Goal: Contribute content: Add original content to the website for others to see

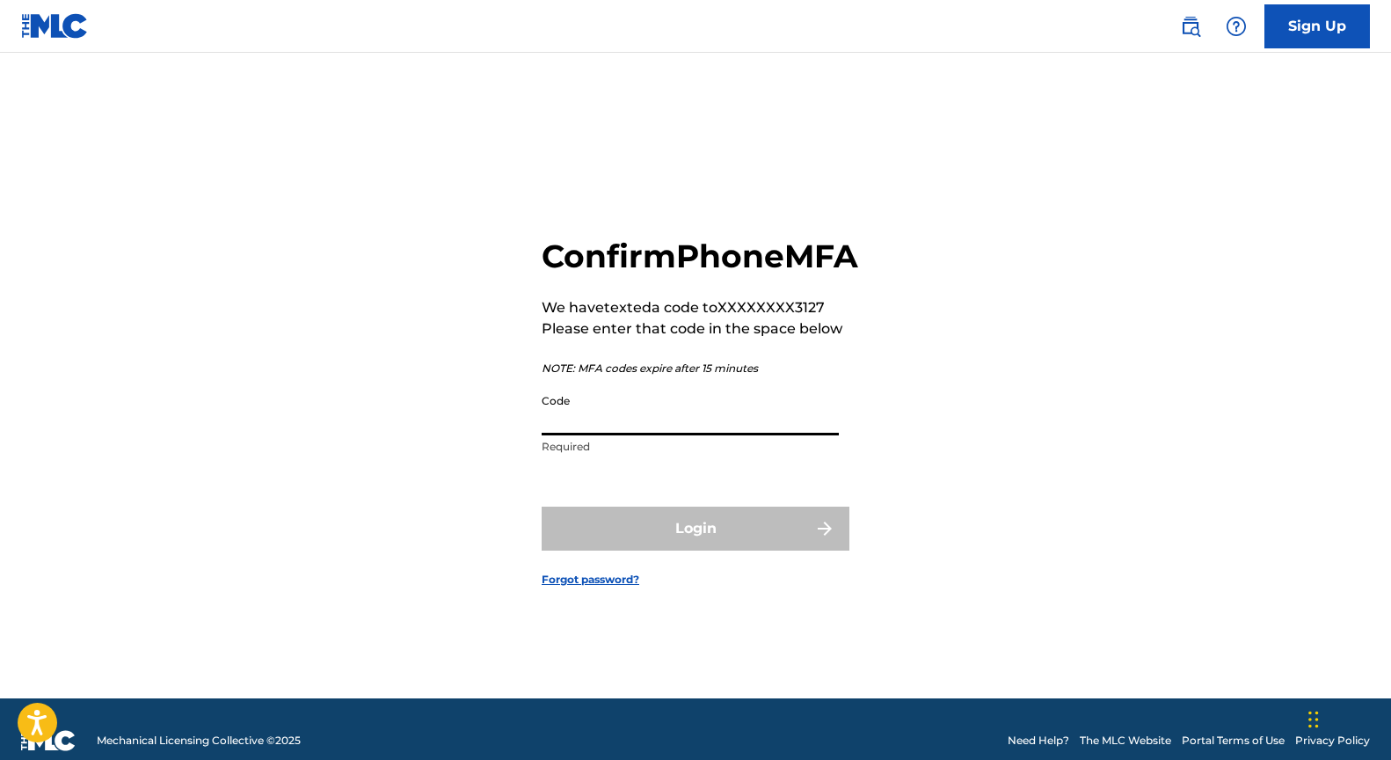
click at [631, 435] on input "Code" at bounding box center [690, 410] width 297 height 50
type input "530588"
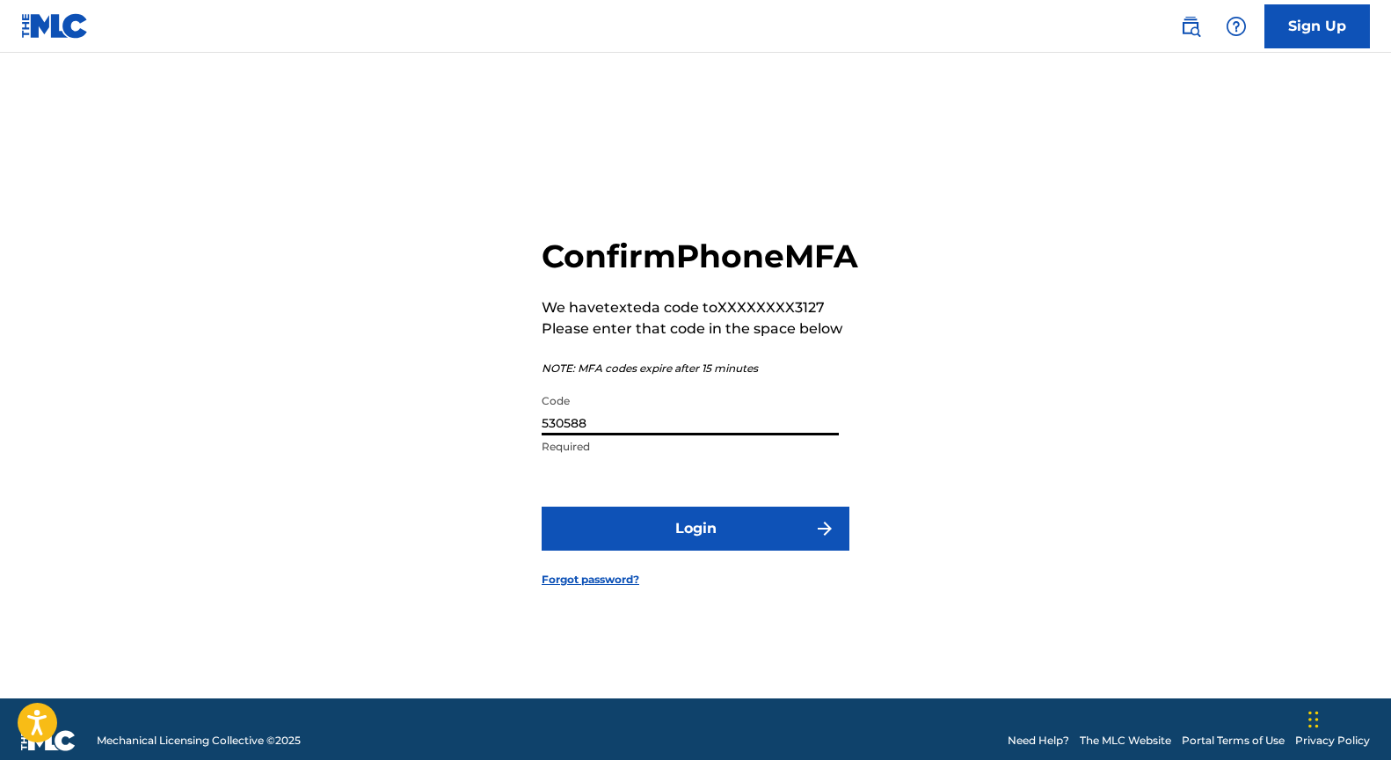
click at [695, 545] on button "Login" at bounding box center [696, 528] width 308 height 44
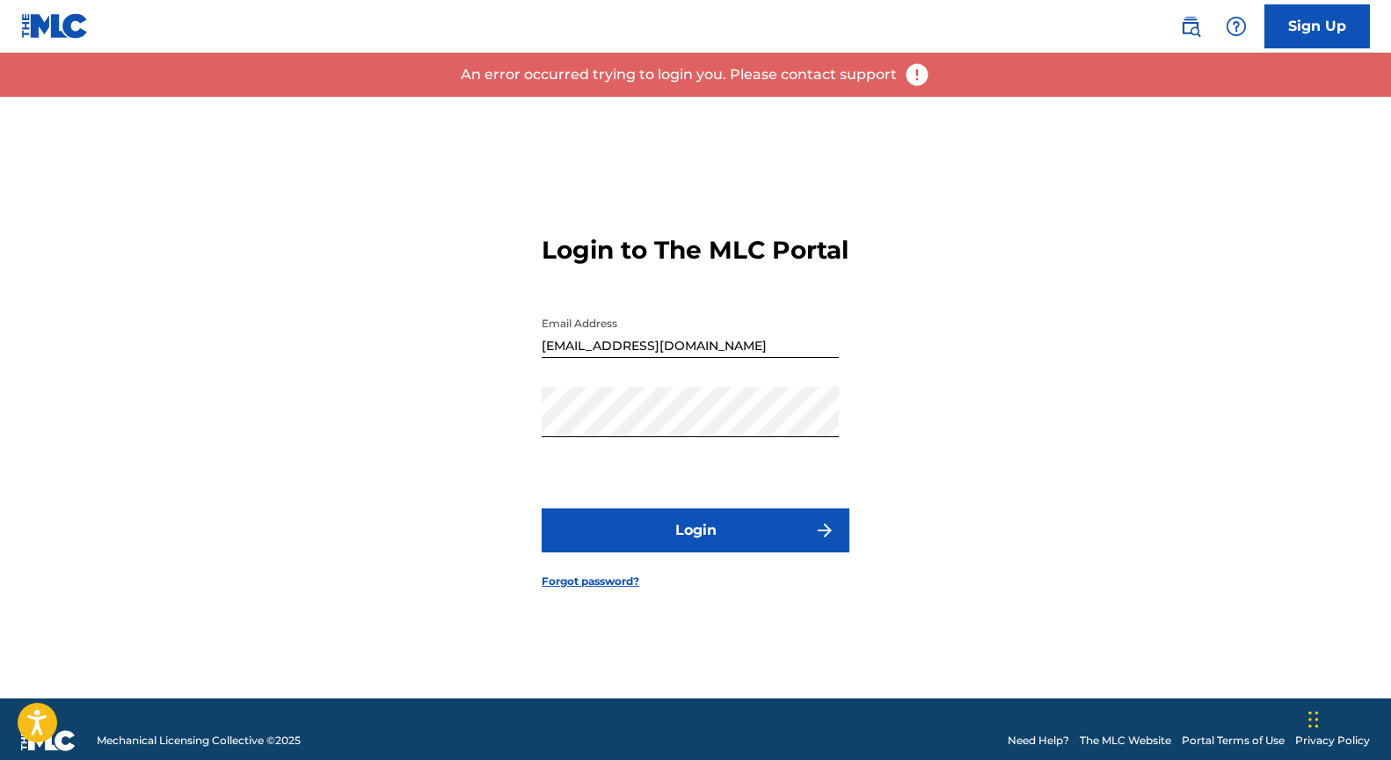
click at [710, 541] on button "Login" at bounding box center [696, 530] width 308 height 44
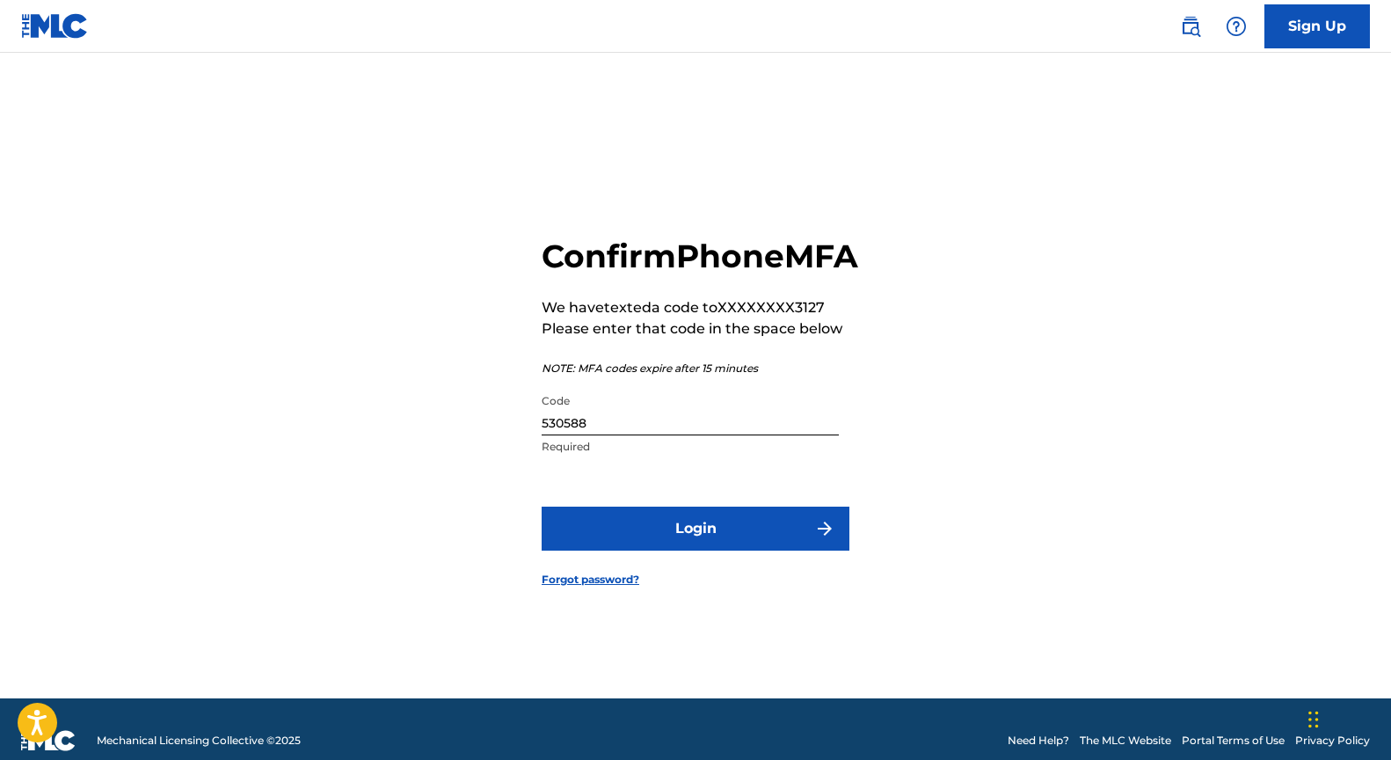
click at [588, 435] on input "530588" at bounding box center [690, 410] width 297 height 50
type input "171750"
click at [717, 550] on button "Login" at bounding box center [696, 528] width 308 height 44
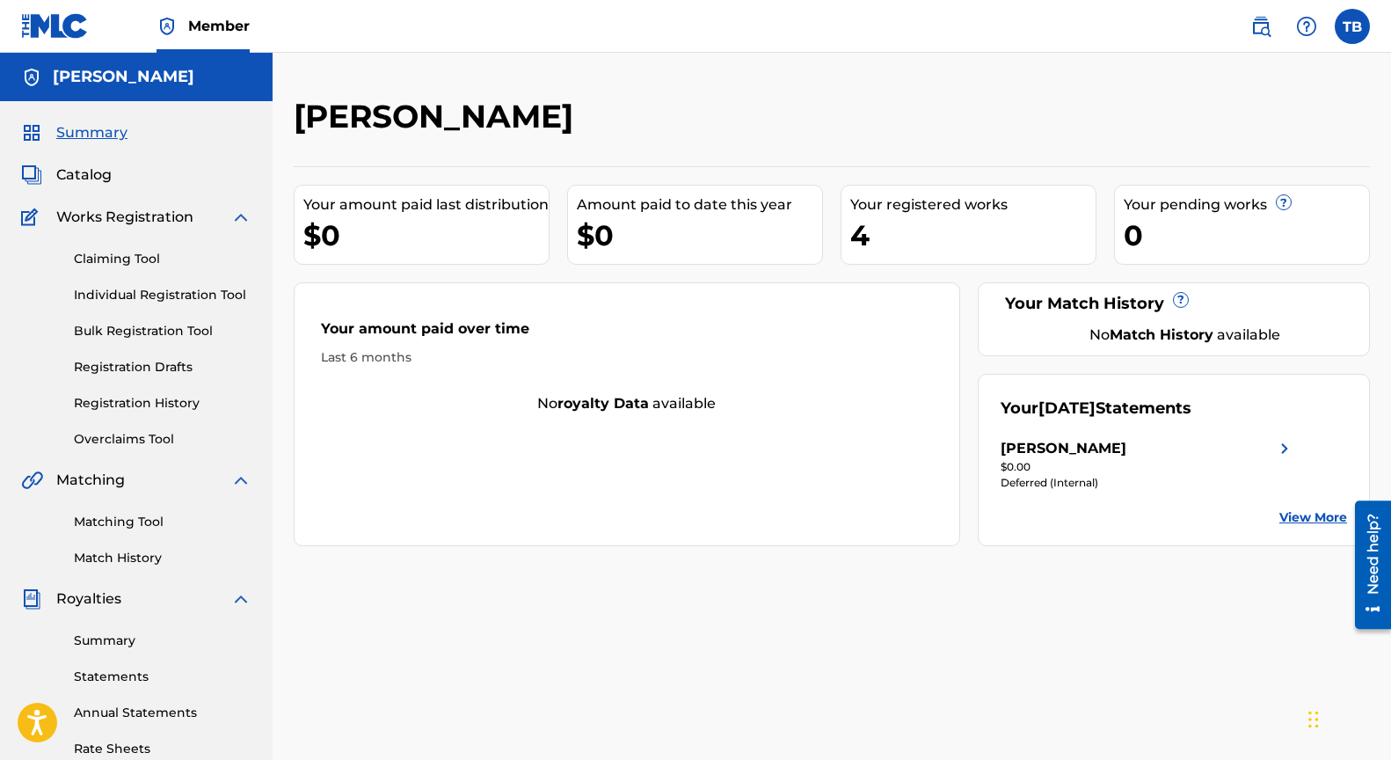
click at [101, 167] on span "Catalog" at bounding box center [83, 174] width 55 height 21
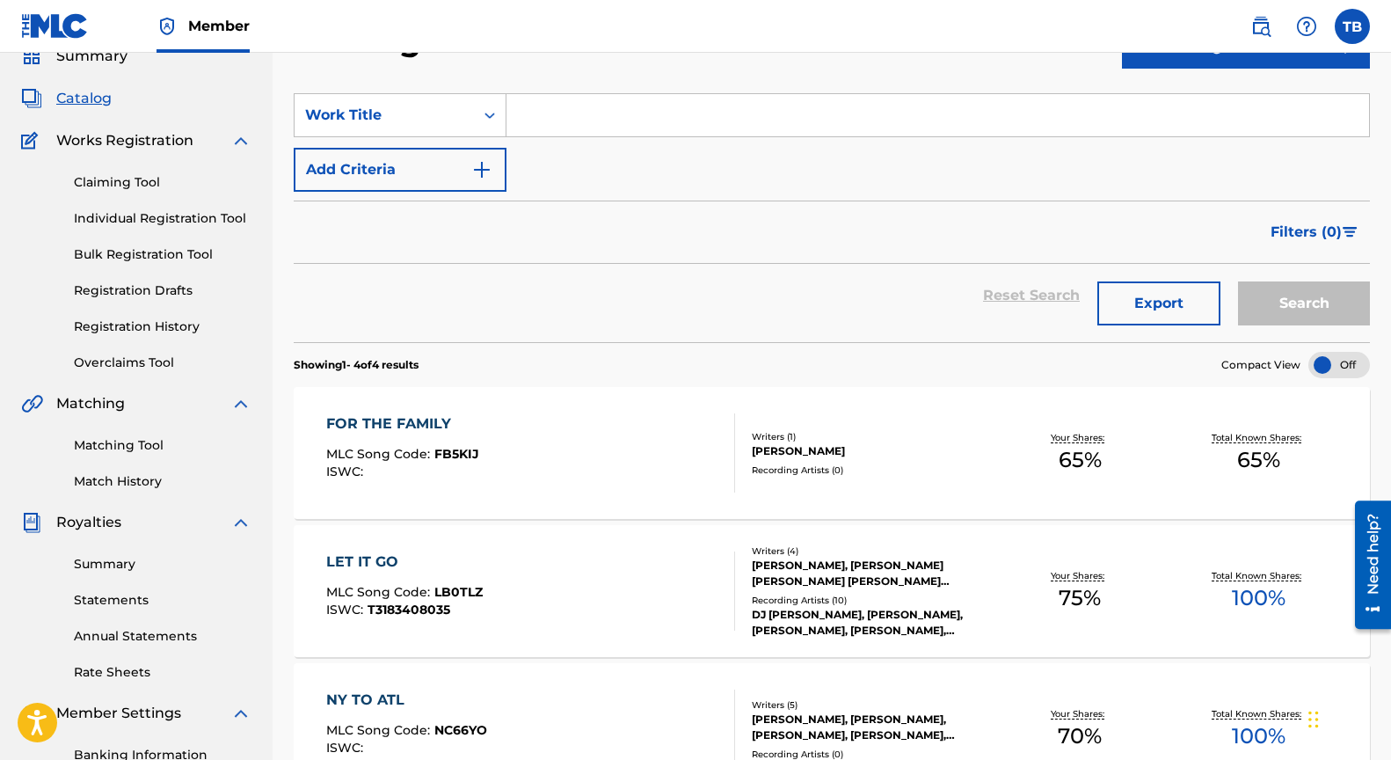
scroll to position [417, 0]
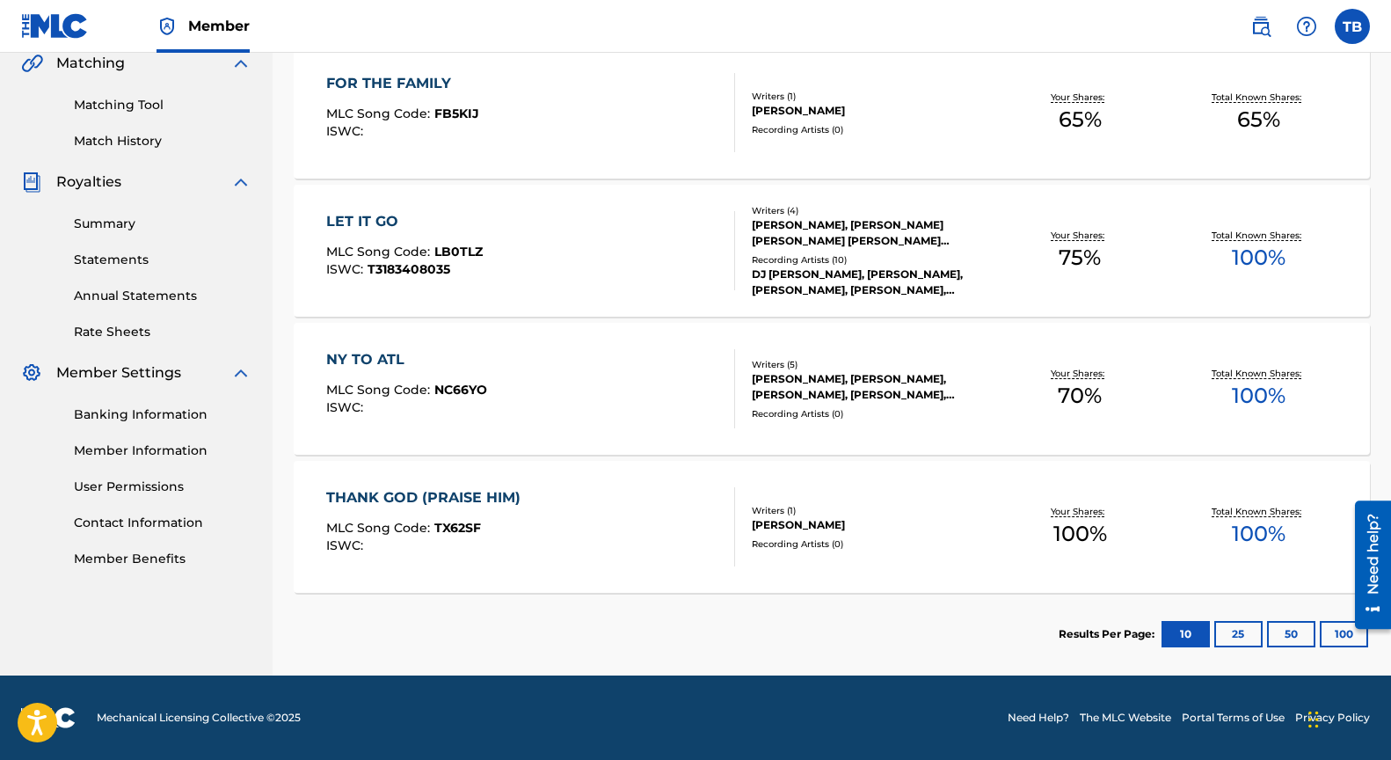
click at [408, 494] on div "THANK GOD (PRAISE HIM)" at bounding box center [427, 497] width 203 height 21
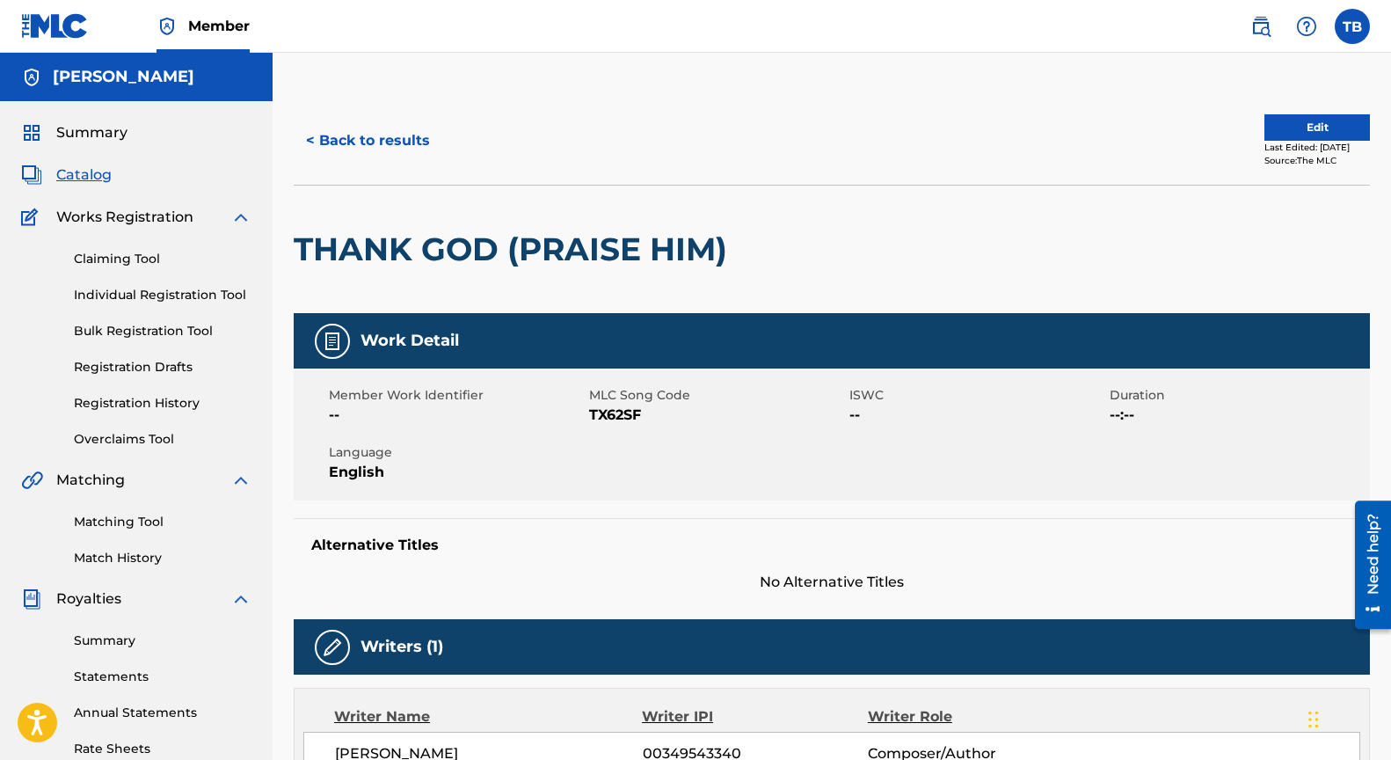
click at [1322, 120] on button "Edit" at bounding box center [1317, 127] width 106 height 26
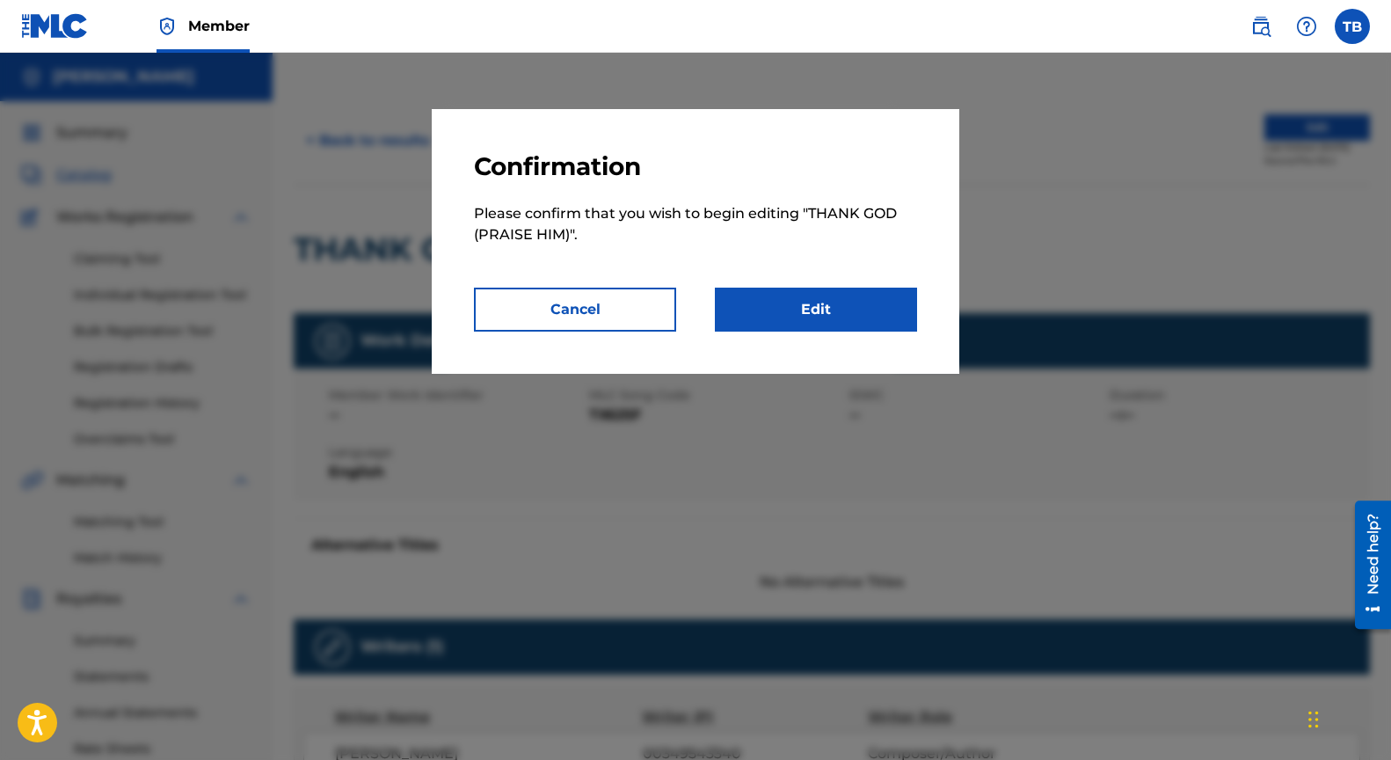
click at [809, 296] on link "Edit" at bounding box center [816, 310] width 202 height 44
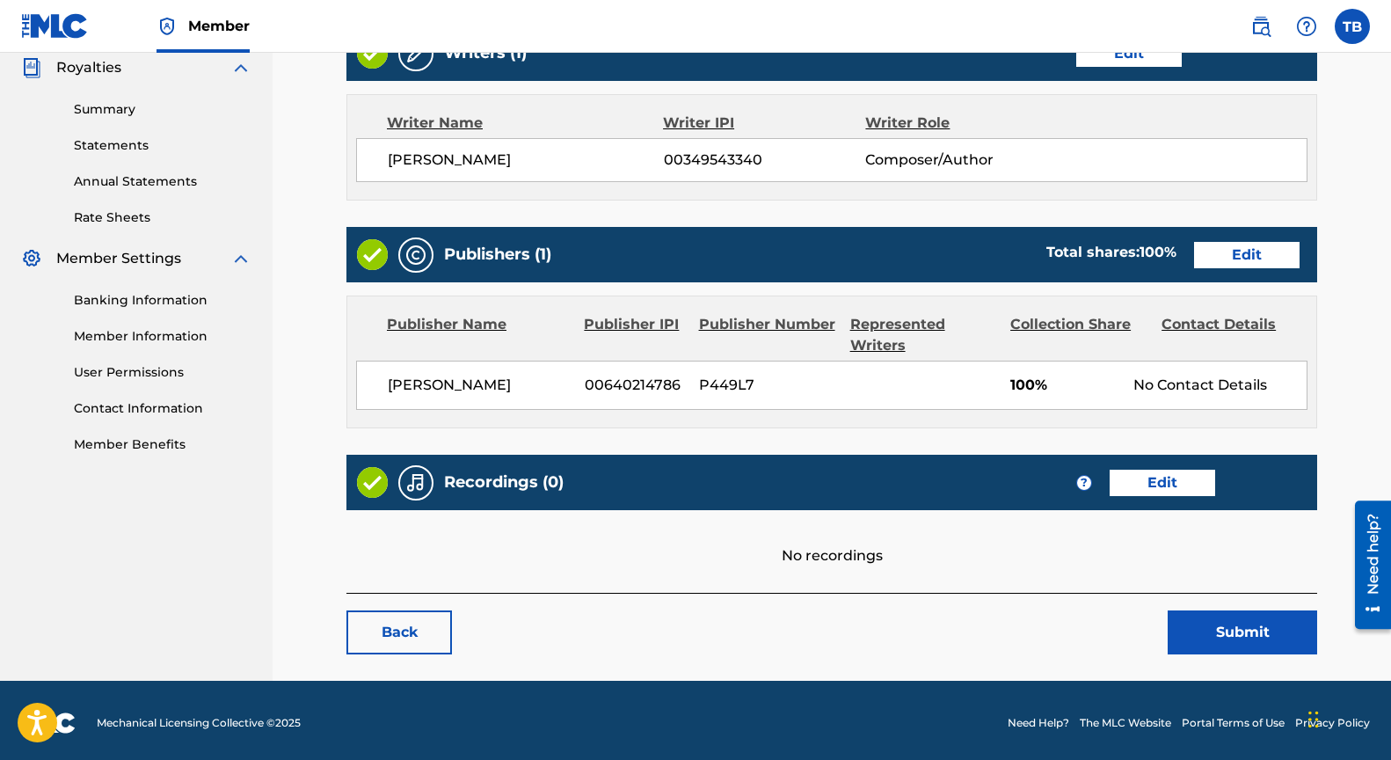
scroll to position [535, 0]
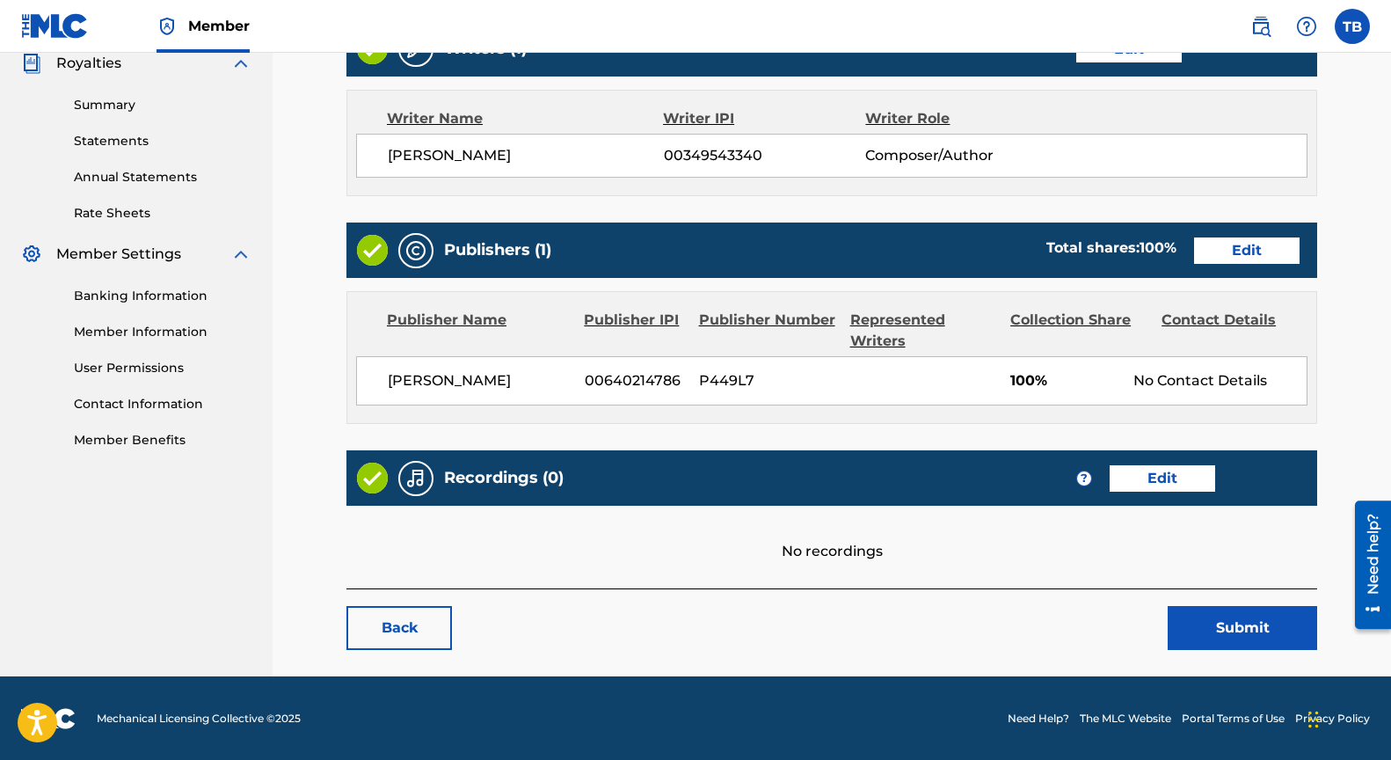
click at [1176, 480] on link "Edit" at bounding box center [1163, 478] width 106 height 26
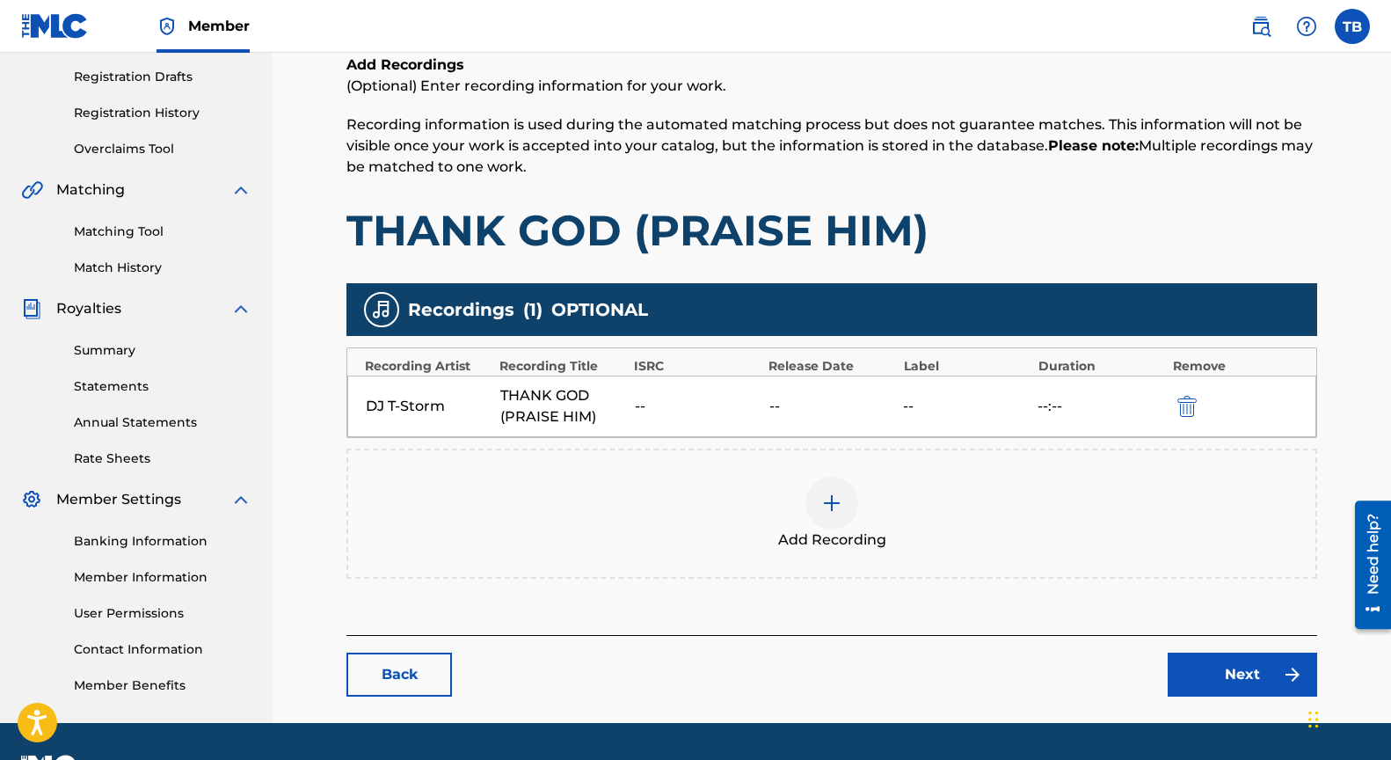
scroll to position [338, 0]
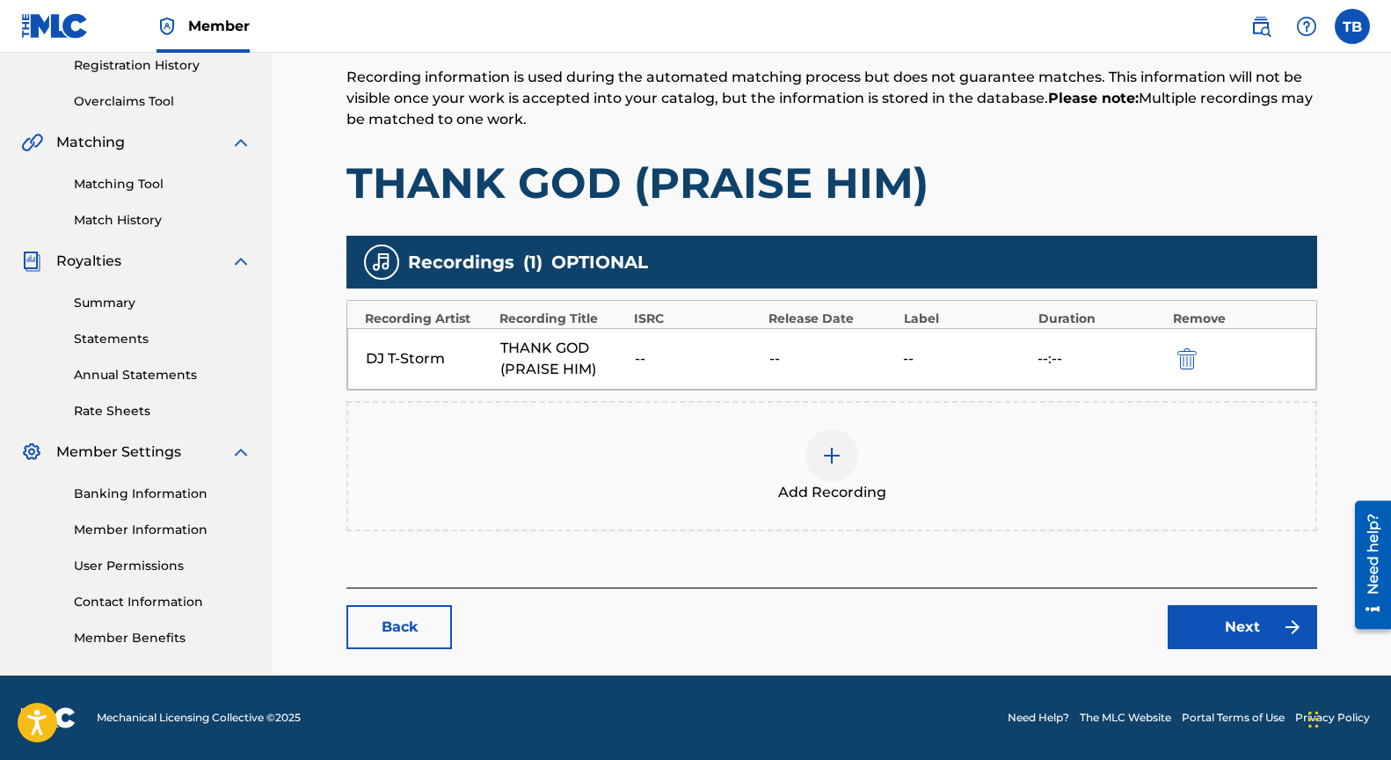
click at [830, 455] on img at bounding box center [831, 455] width 21 height 21
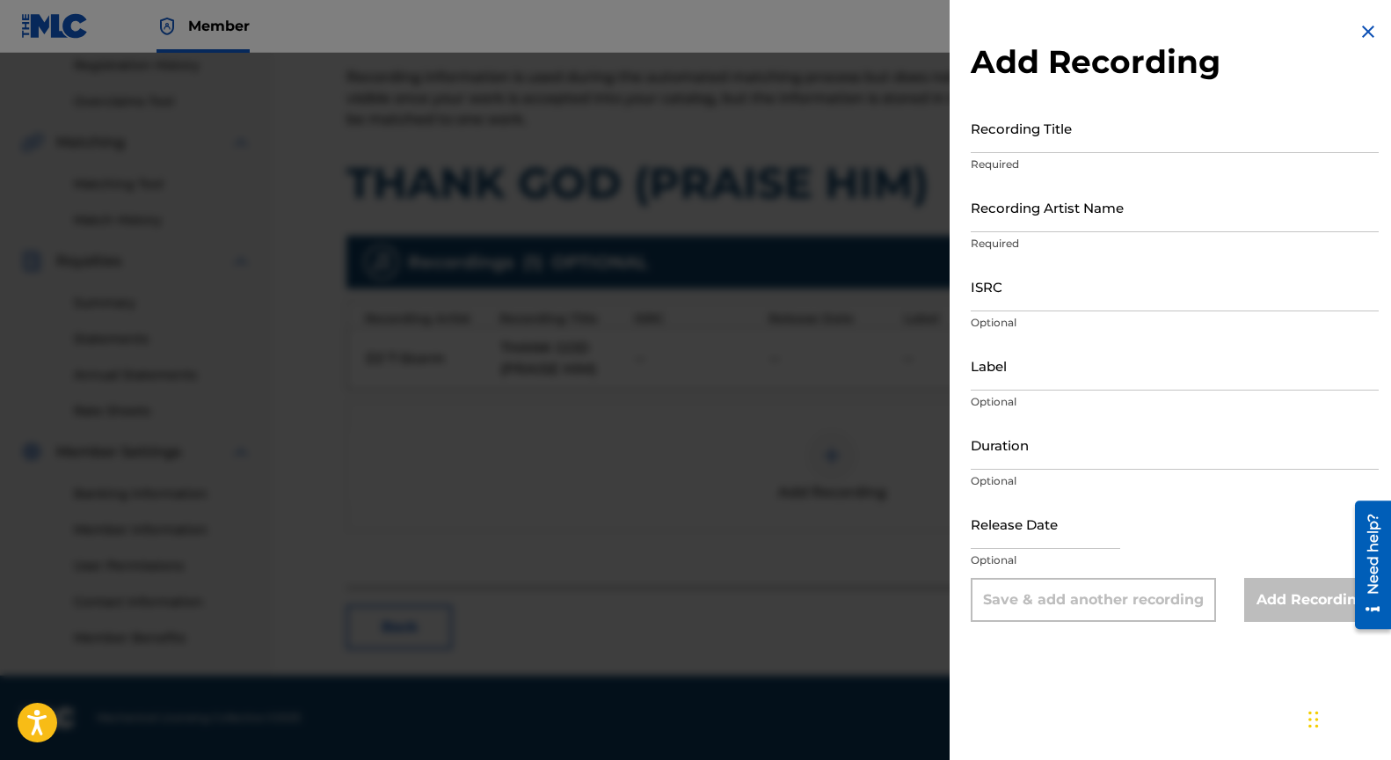
click at [1054, 206] on input "Recording Artist Name" at bounding box center [1175, 207] width 408 height 50
type input "DJ T-Storm"
click at [1052, 142] on input "Recording Title" at bounding box center [1175, 128] width 408 height 50
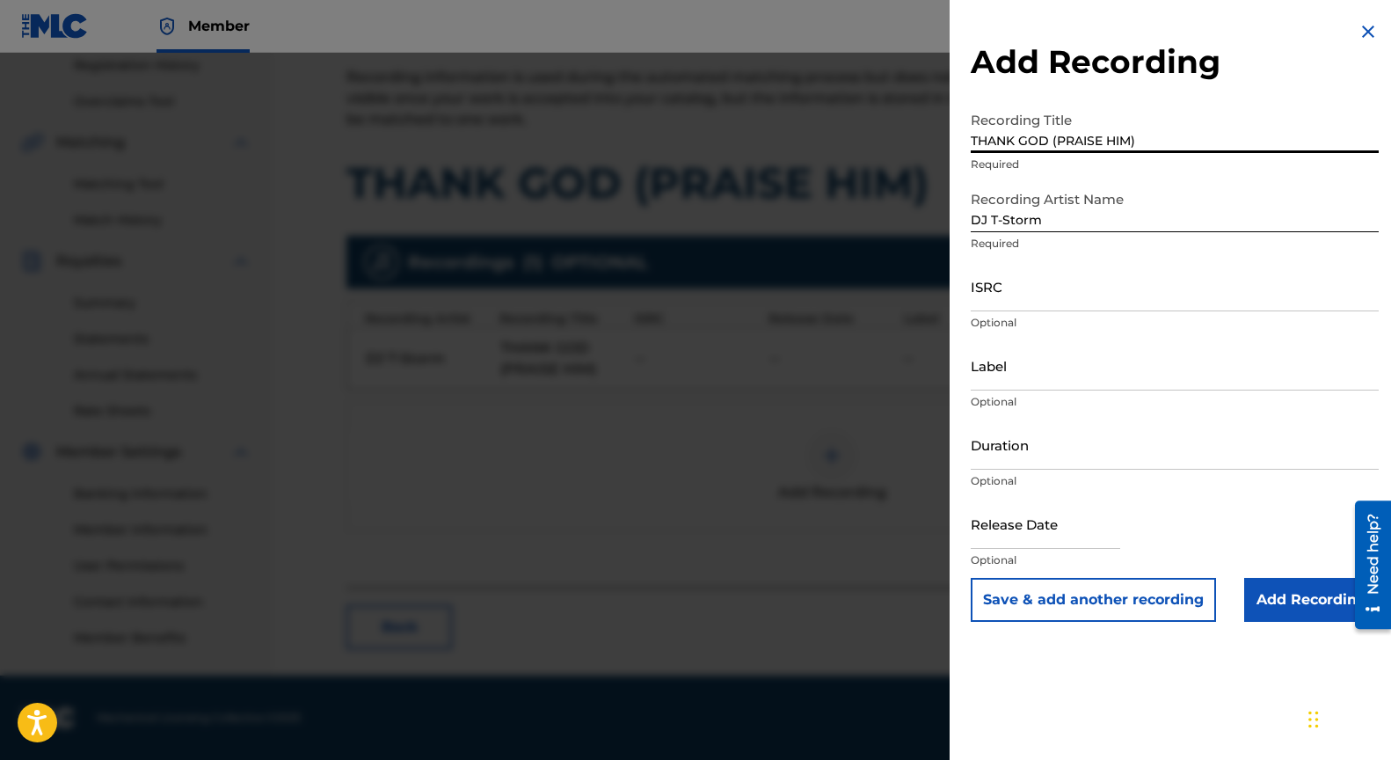
type input "THANK GOD (PRAISE HIM)"
click at [1015, 530] on input "text" at bounding box center [1045, 524] width 149 height 50
select select "7"
select select "2025"
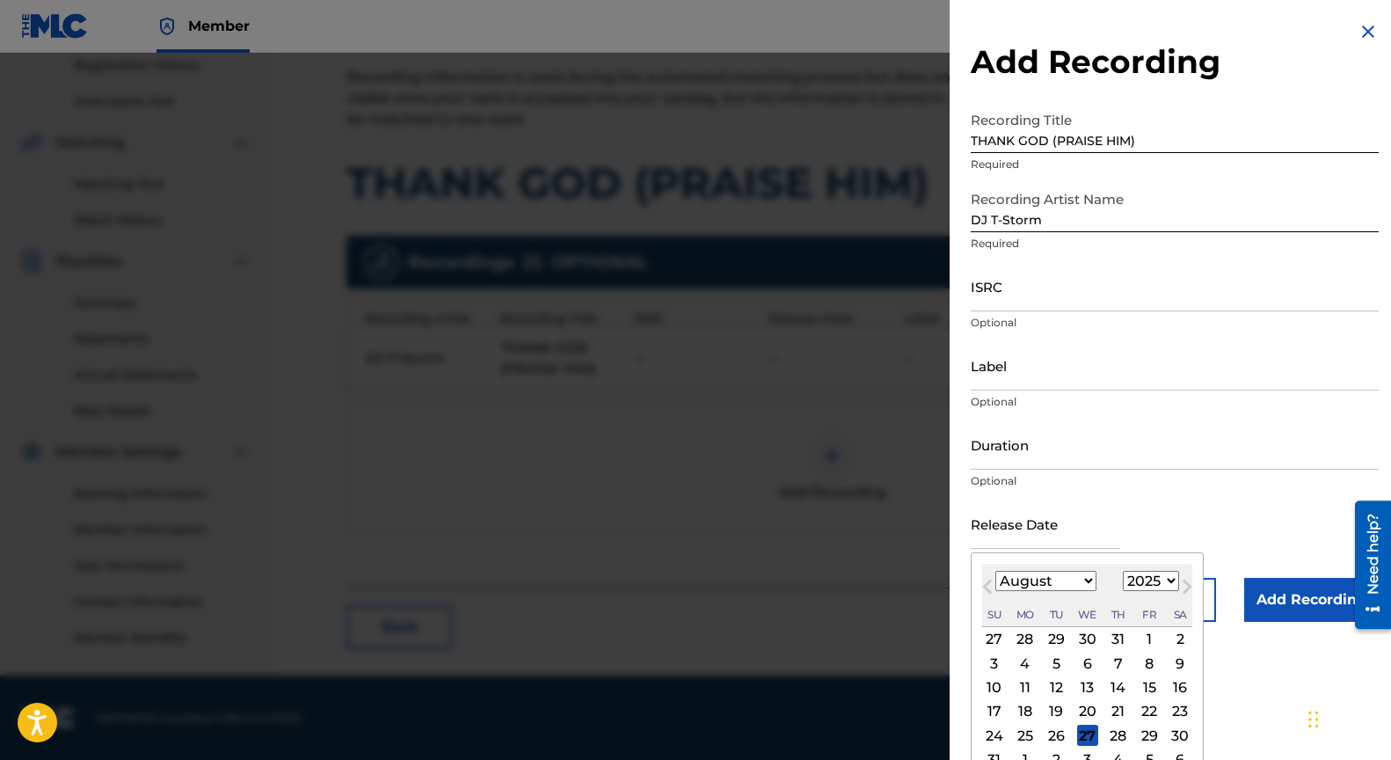
click at [1081, 703] on div "20" at bounding box center [1087, 711] width 21 height 21
type input "[DATE]"
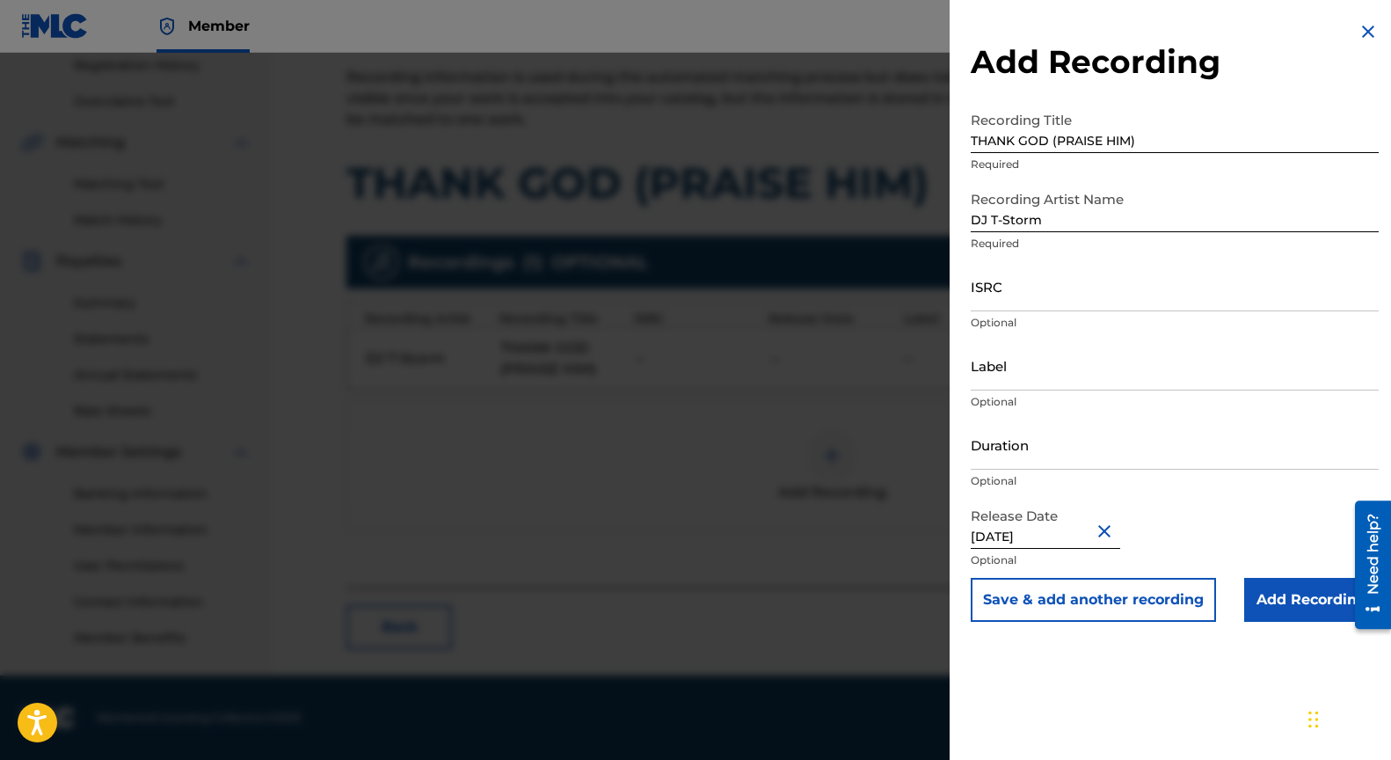
click at [1016, 371] on input "Label" at bounding box center [1175, 365] width 408 height 50
type input "Creative Edge"
click at [1010, 291] on input "ISRC" at bounding box center [1175, 286] width 408 height 50
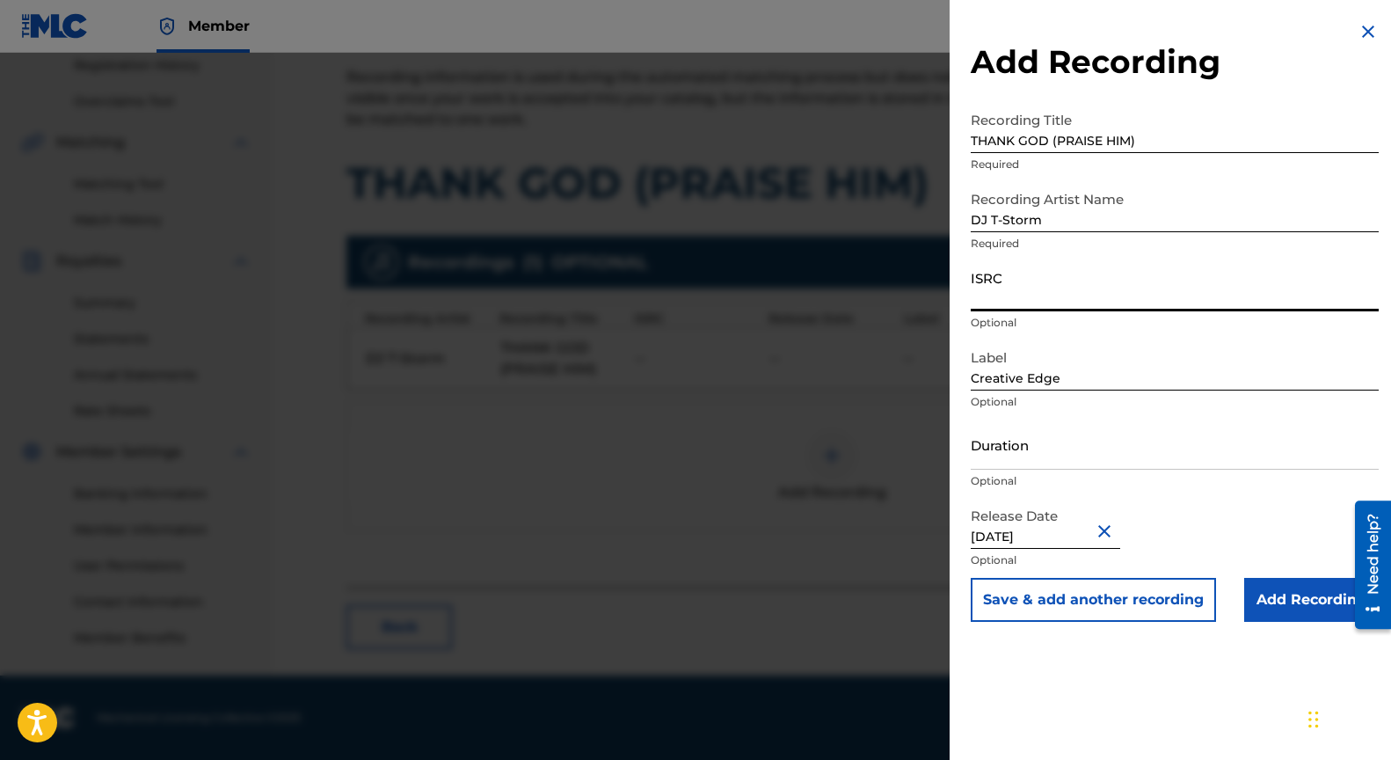
click at [1014, 290] on input "ISRC" at bounding box center [1175, 286] width 408 height 50
paste input "QZZ782545300"
type input "QZZ782545300"
click at [1278, 602] on input "Add Recording" at bounding box center [1311, 600] width 135 height 44
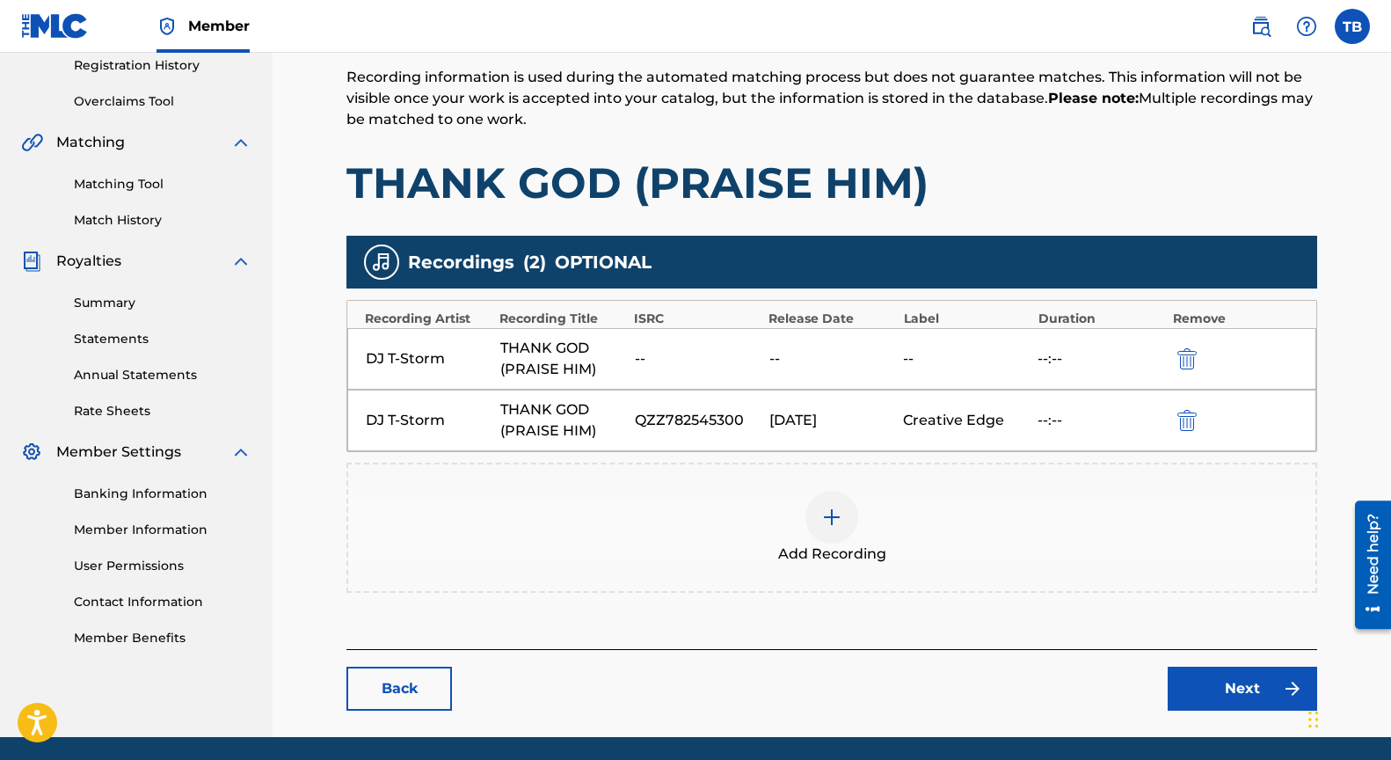
click at [1246, 700] on link "Next" at bounding box center [1242, 688] width 149 height 44
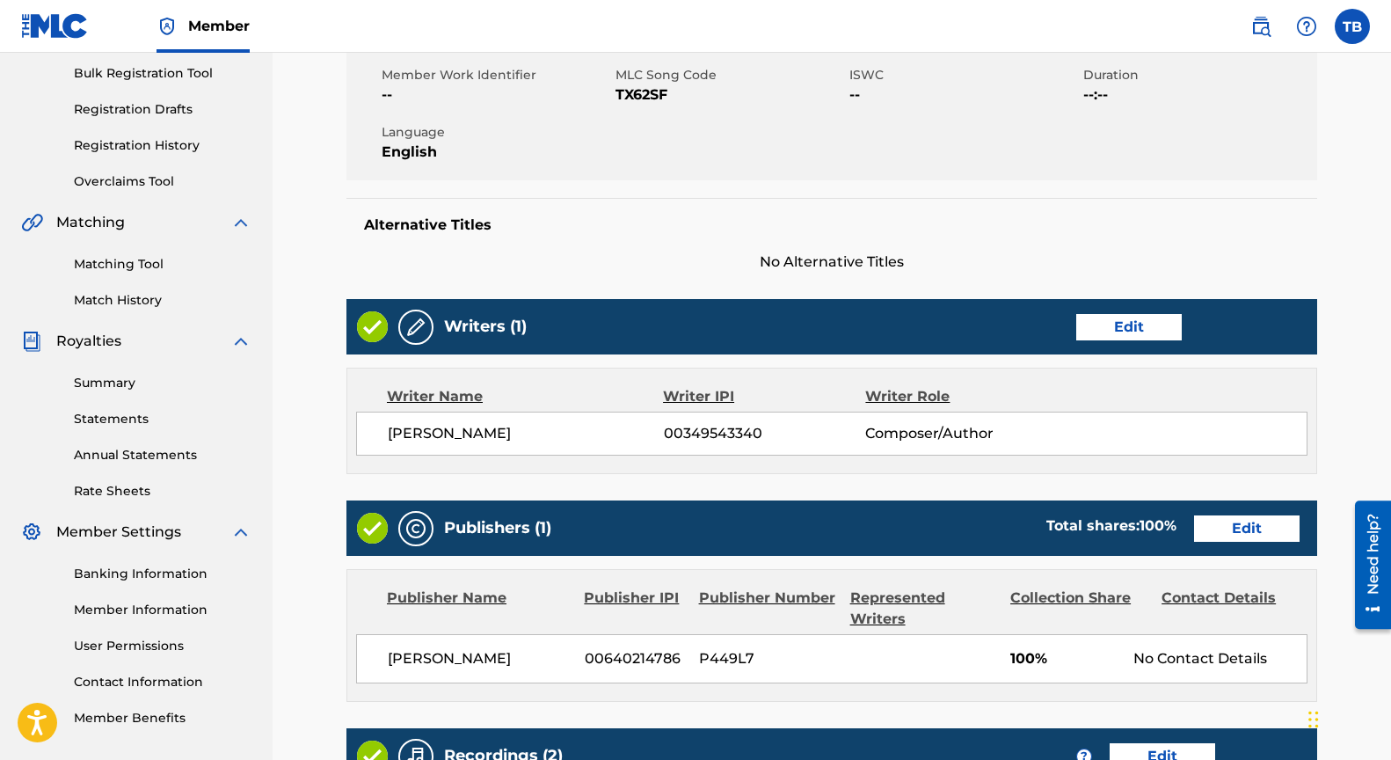
scroll to position [637, 0]
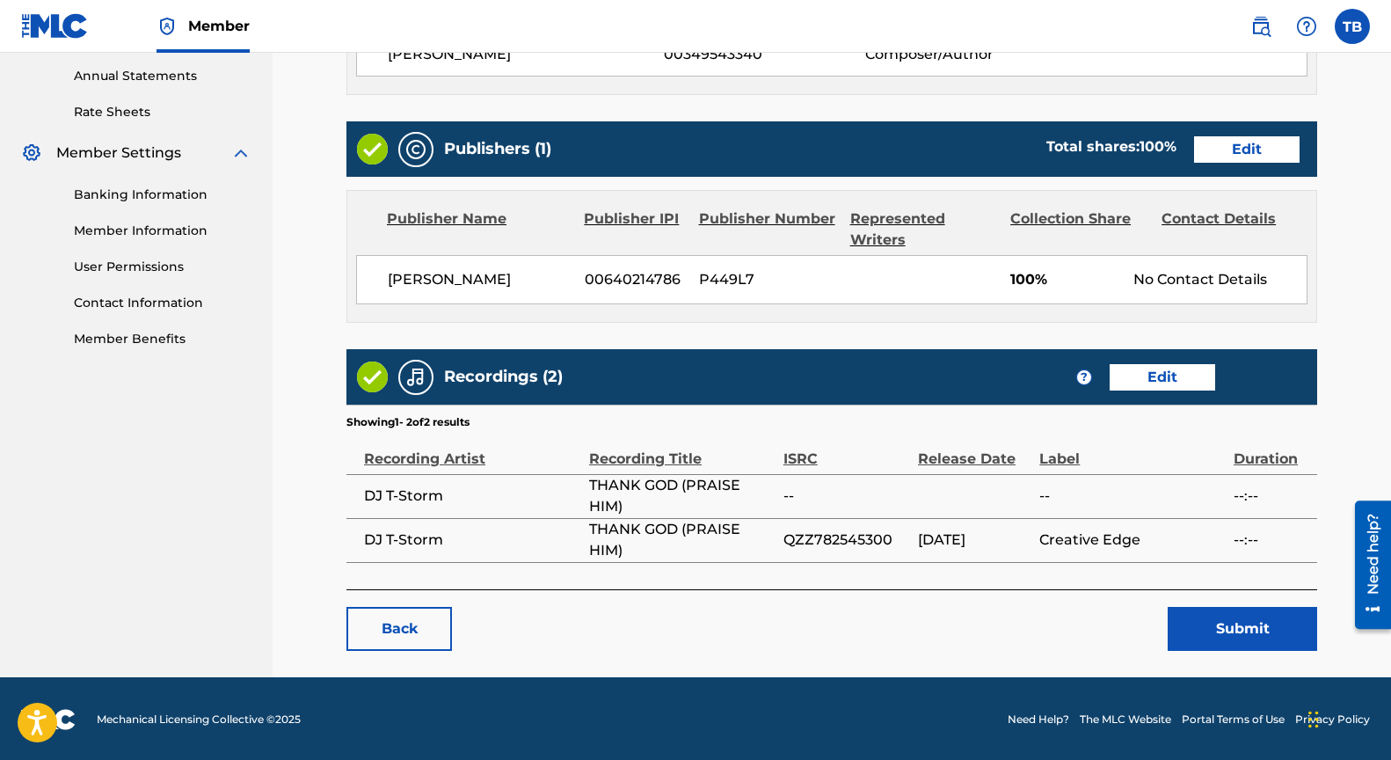
click at [1234, 630] on button "Submit" at bounding box center [1242, 629] width 149 height 44
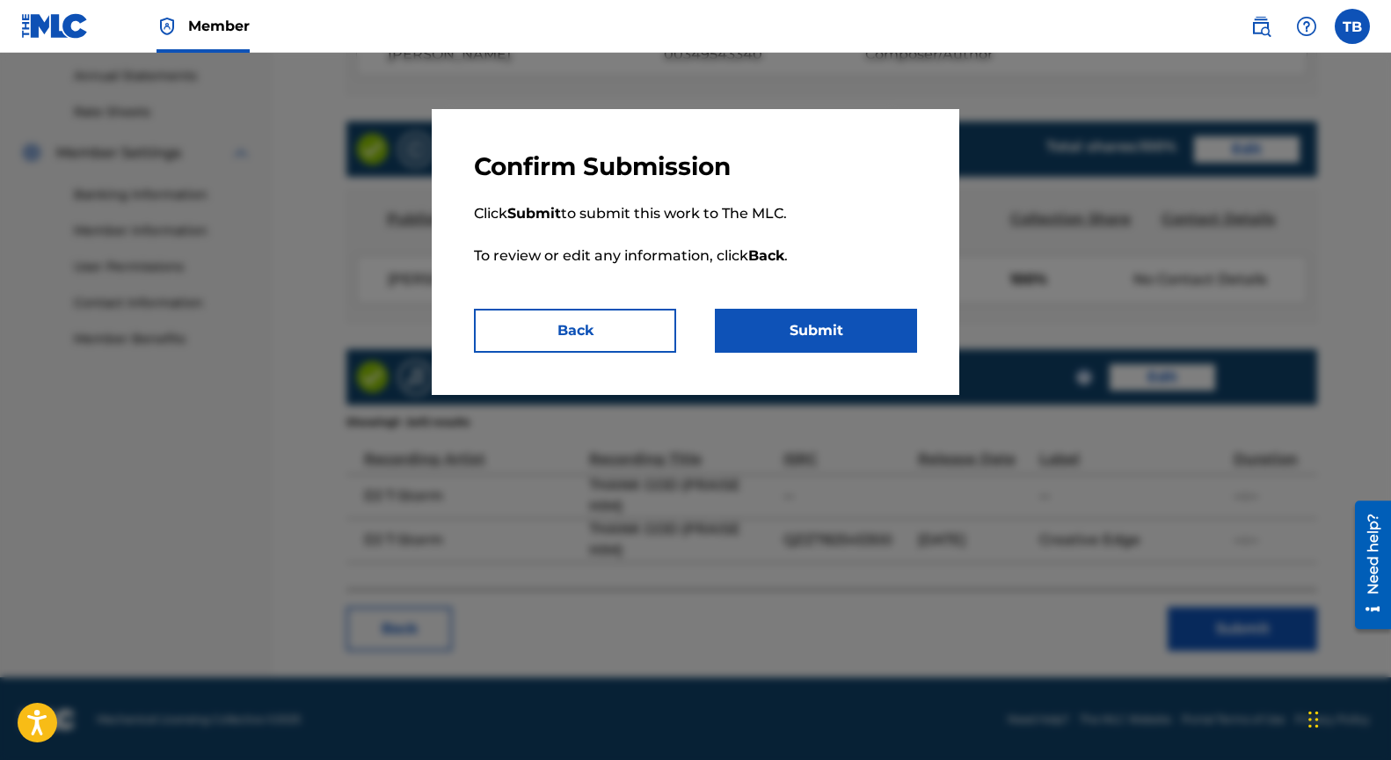
click at [797, 315] on button "Submit" at bounding box center [816, 331] width 202 height 44
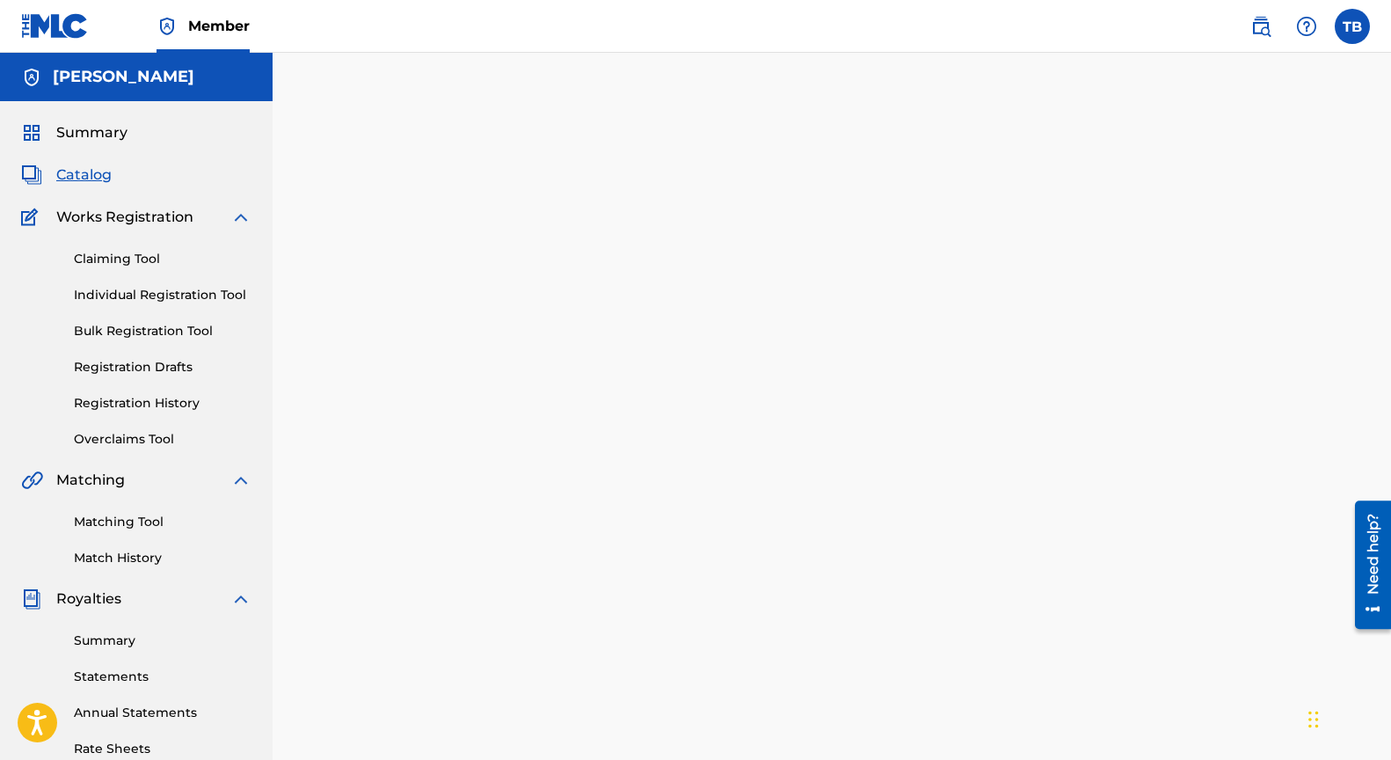
click at [157, 253] on link "Claiming Tool" at bounding box center [163, 259] width 178 height 18
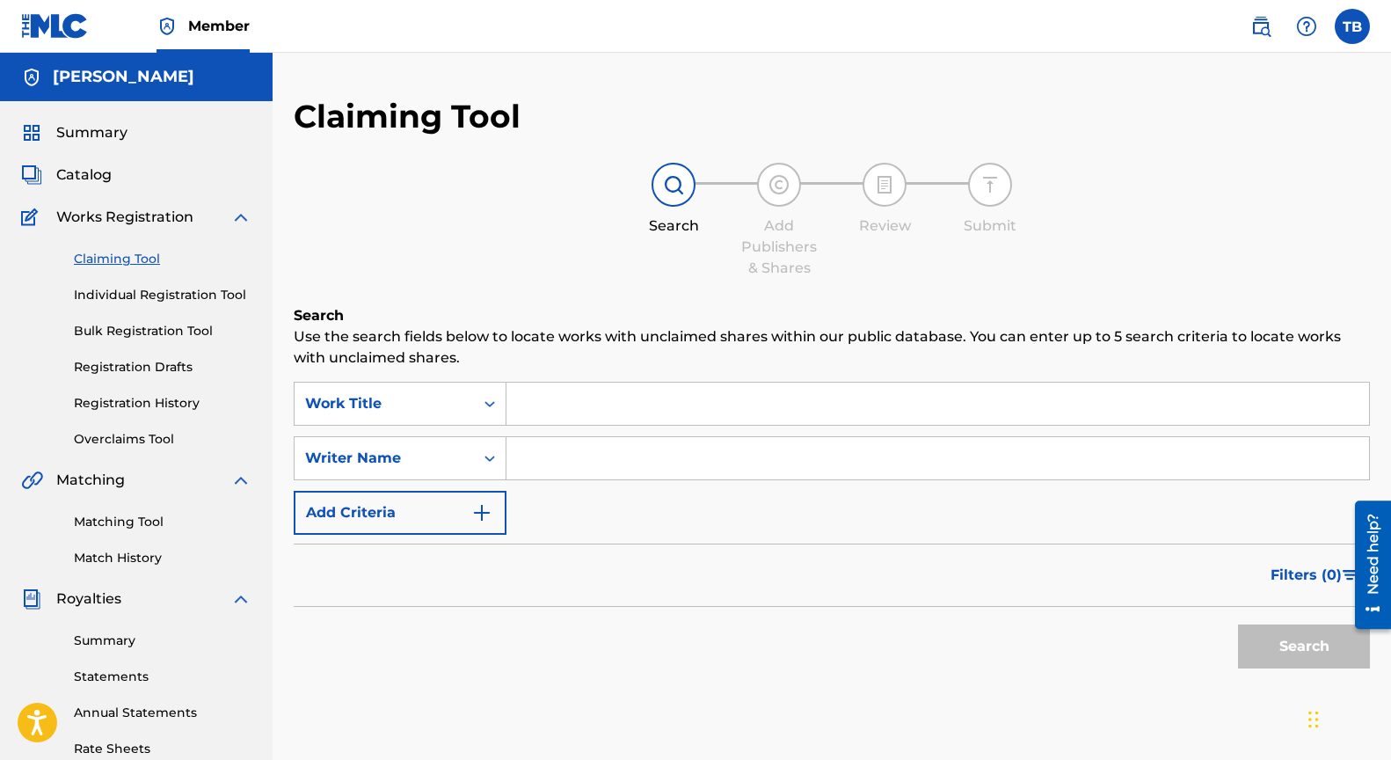
click at [577, 405] on input "Search Form" at bounding box center [937, 403] width 863 height 42
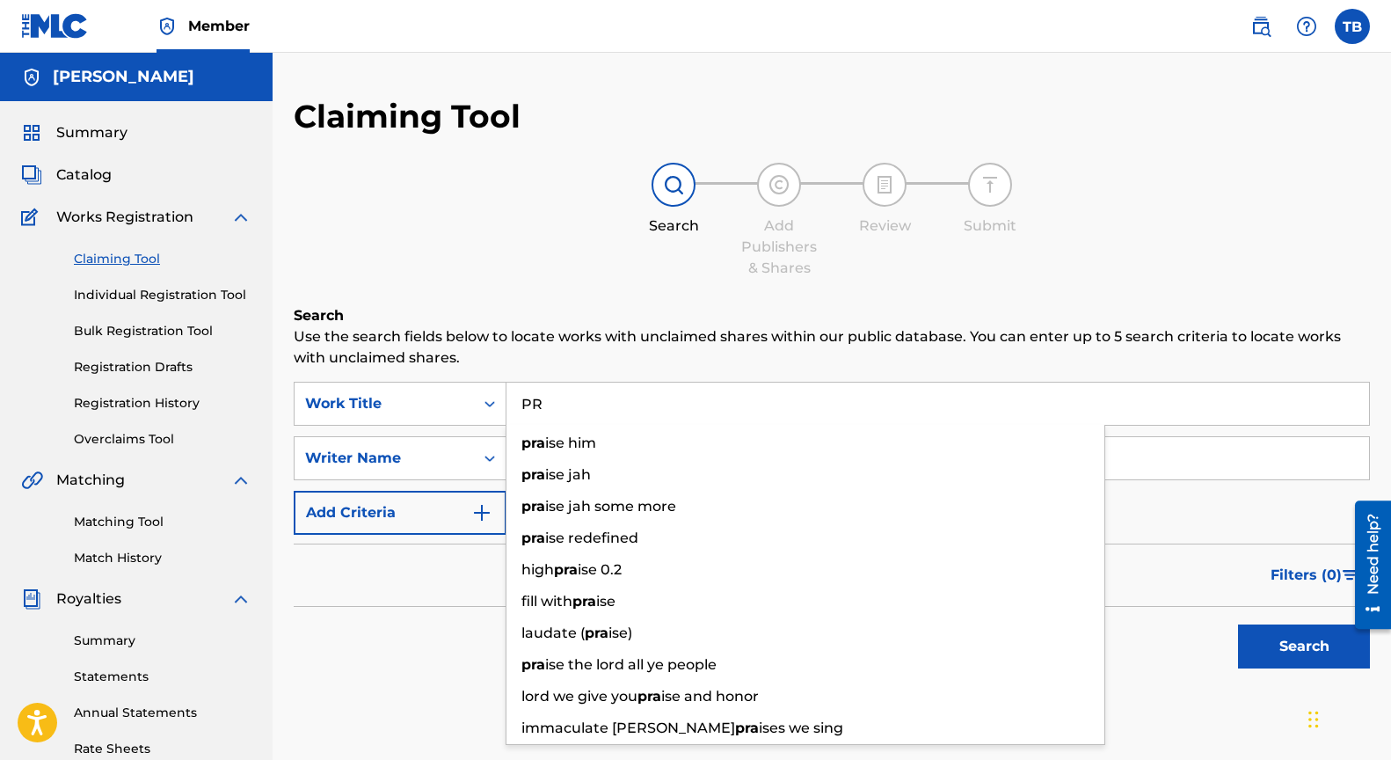
type input "P"
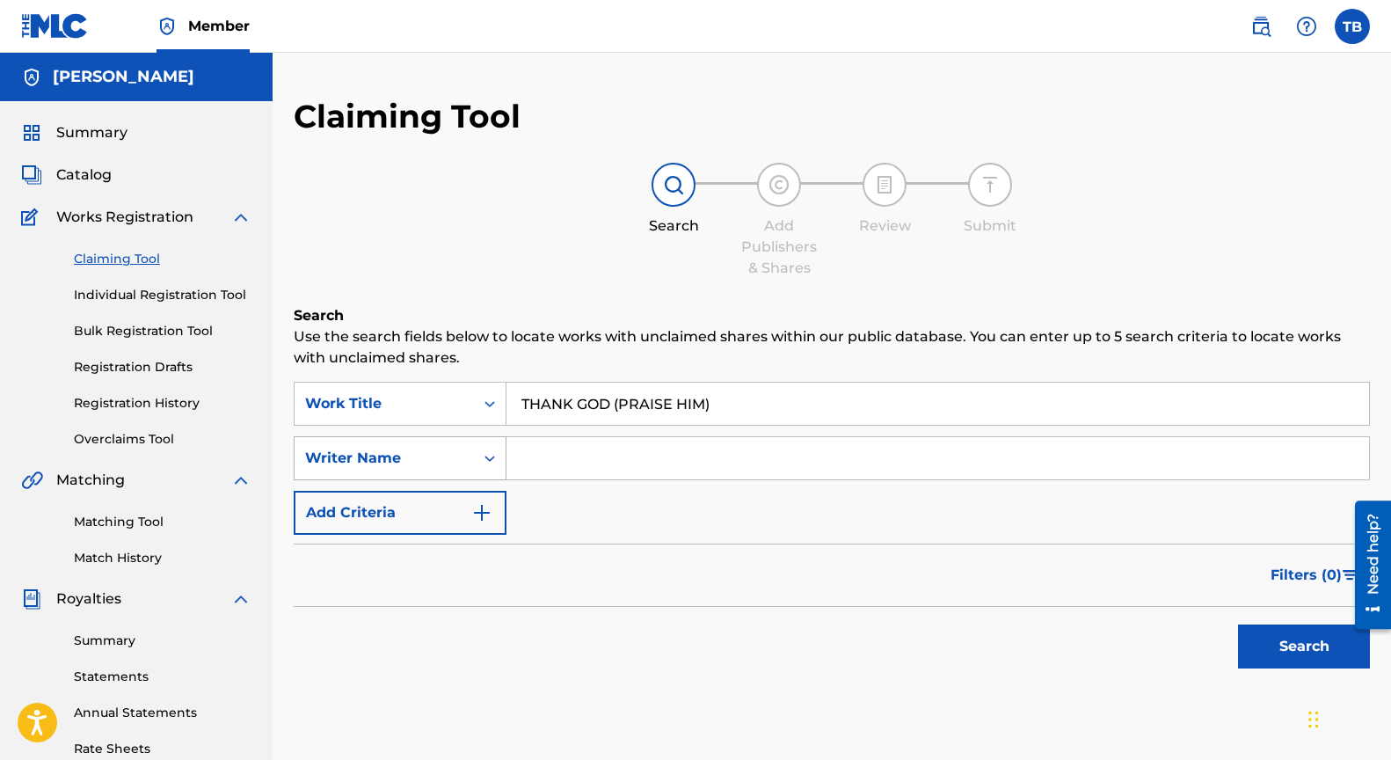
type input "THANK GOD (PRAISE HIM)"
click at [492, 461] on icon "Search Form" at bounding box center [490, 458] width 18 height 18
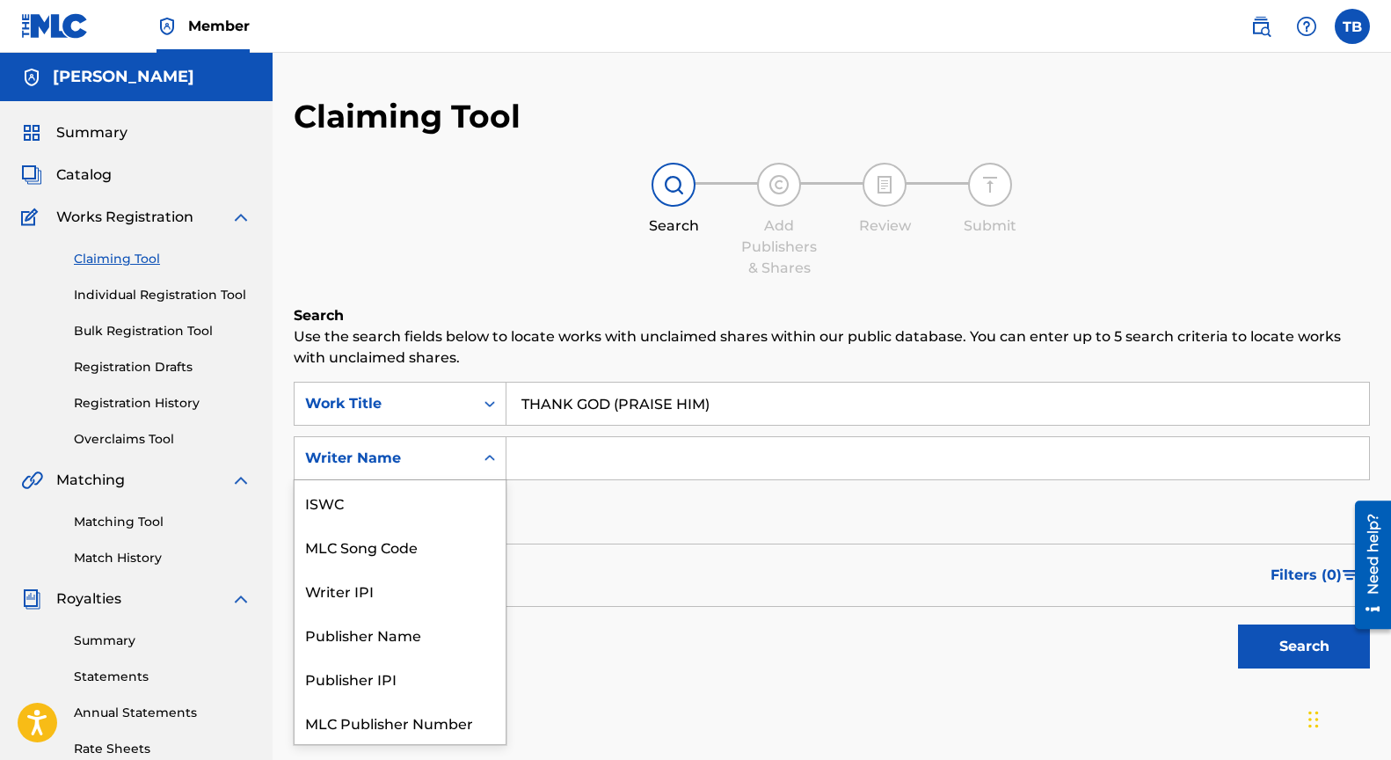
scroll to position [44, 0]
click at [588, 470] on input "Search Form" at bounding box center [937, 458] width 863 height 42
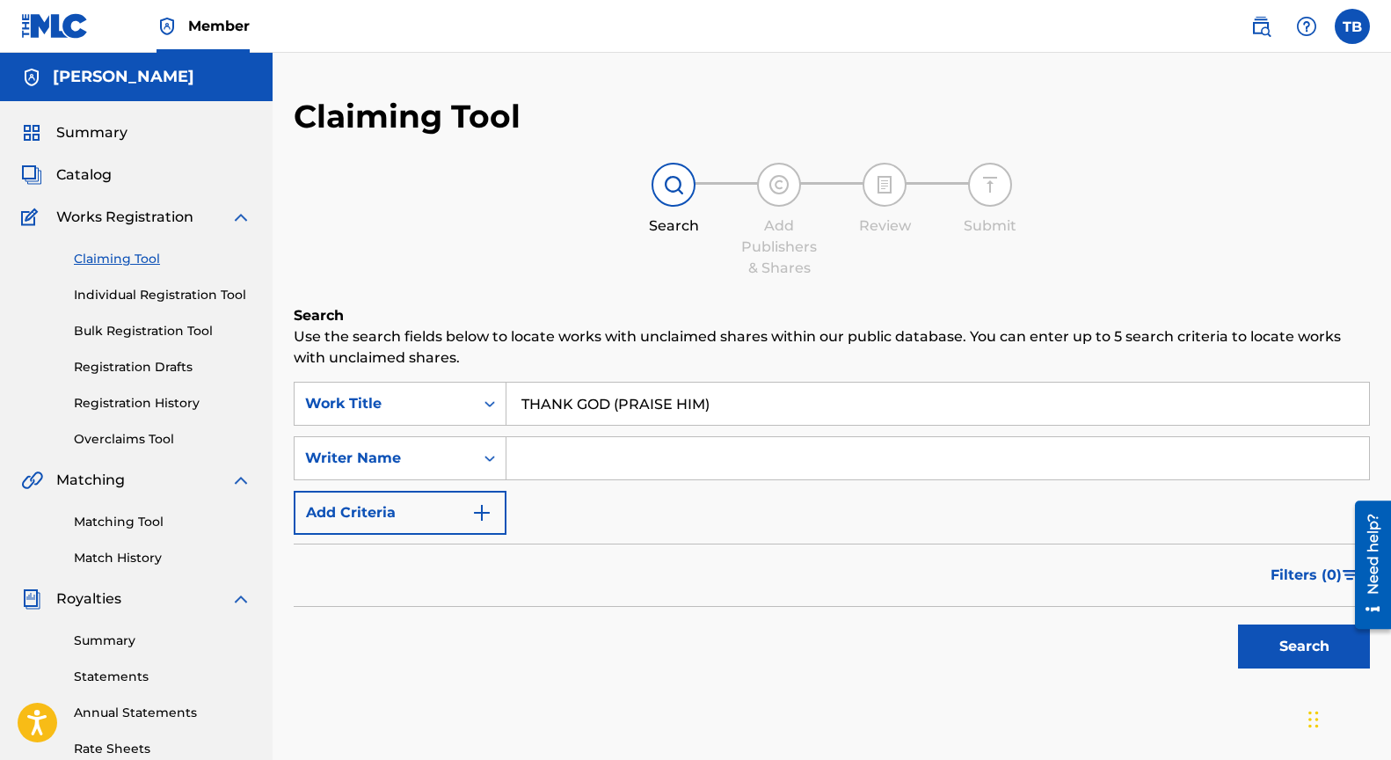
type input "[PERSON_NAME]"
click at [1306, 634] on button "Search" at bounding box center [1304, 646] width 132 height 44
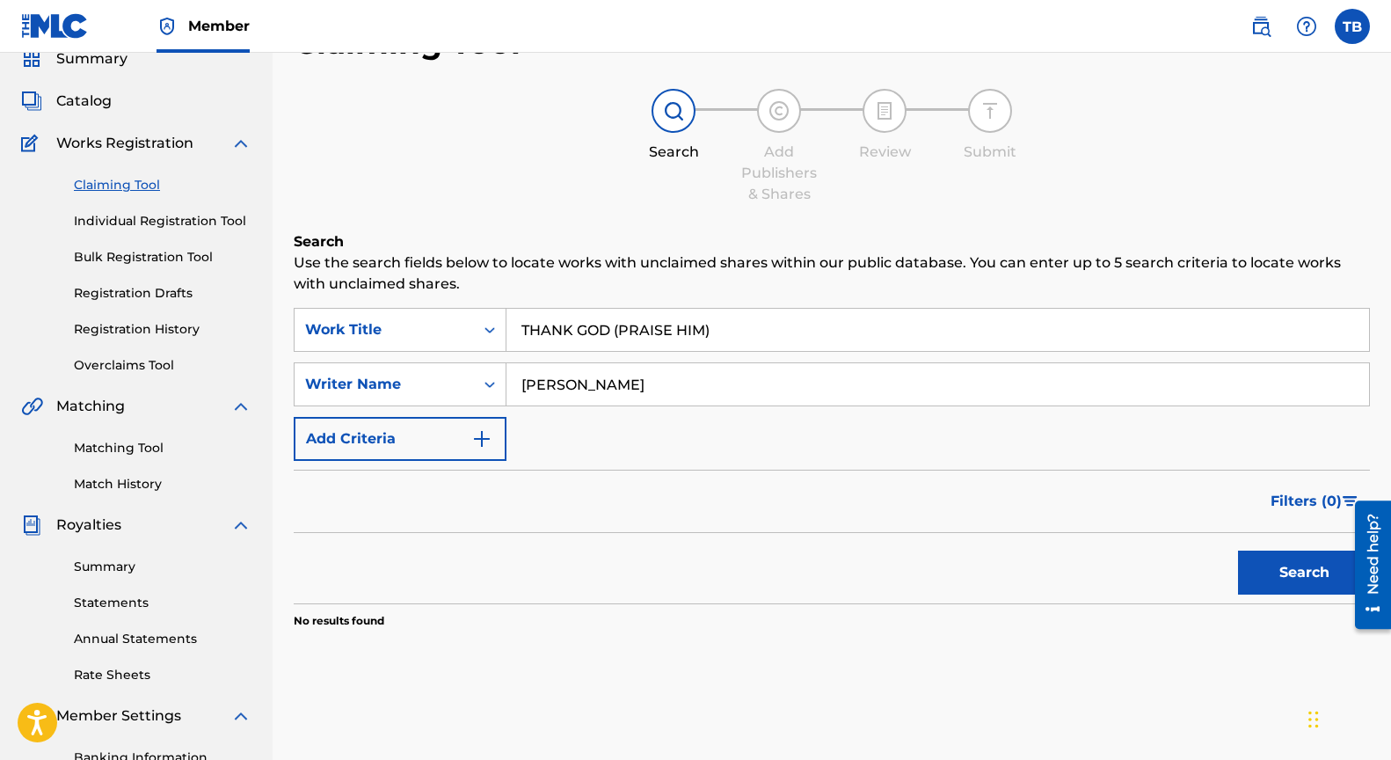
scroll to position [94, 0]
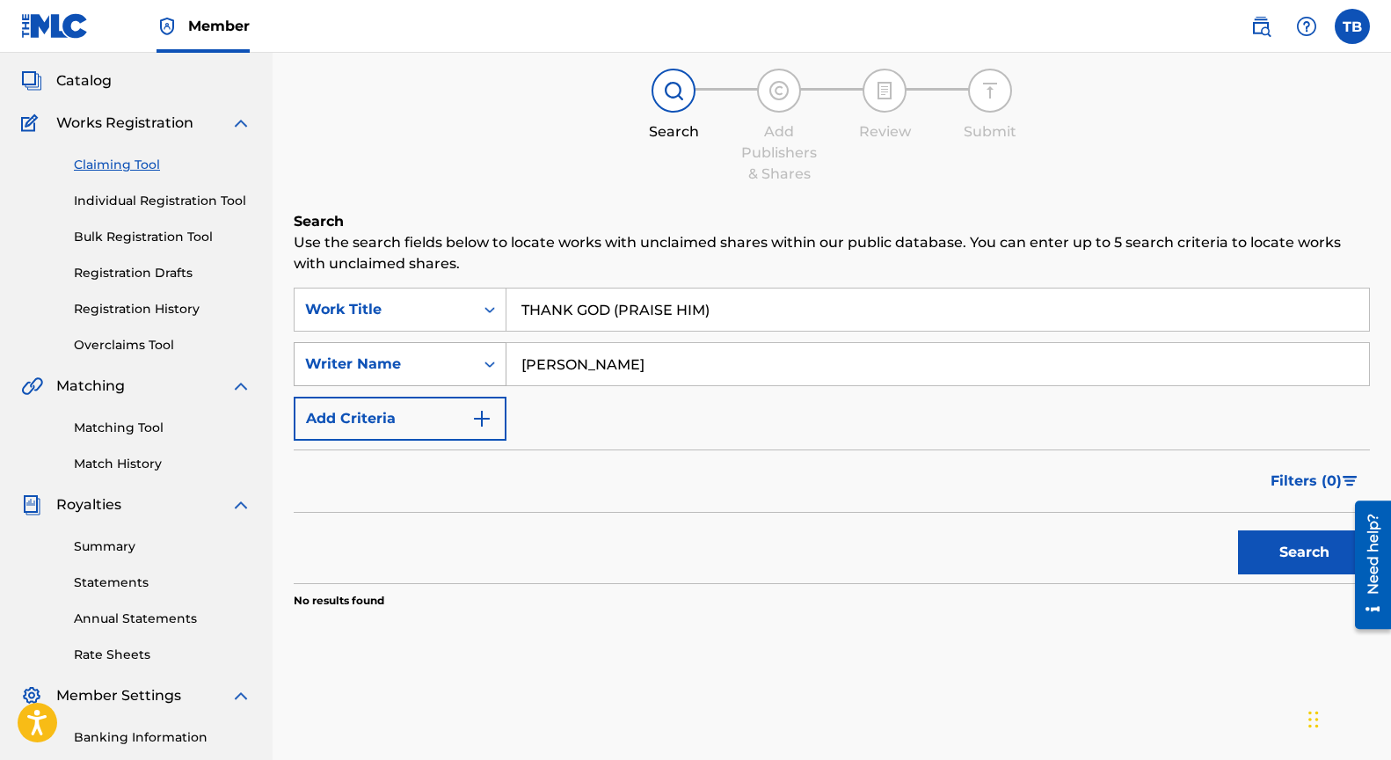
drag, startPoint x: 674, startPoint y: 368, endPoint x: 478, endPoint y: 352, distance: 196.7
click at [484, 353] on div "SearchWithCriteriad69cdf7f-63ed-44e8-b6b1-c851ce634eb8 Writer Name [PERSON_NAME]" at bounding box center [832, 364] width 1076 height 44
click at [1292, 536] on button "Search" at bounding box center [1304, 552] width 132 height 44
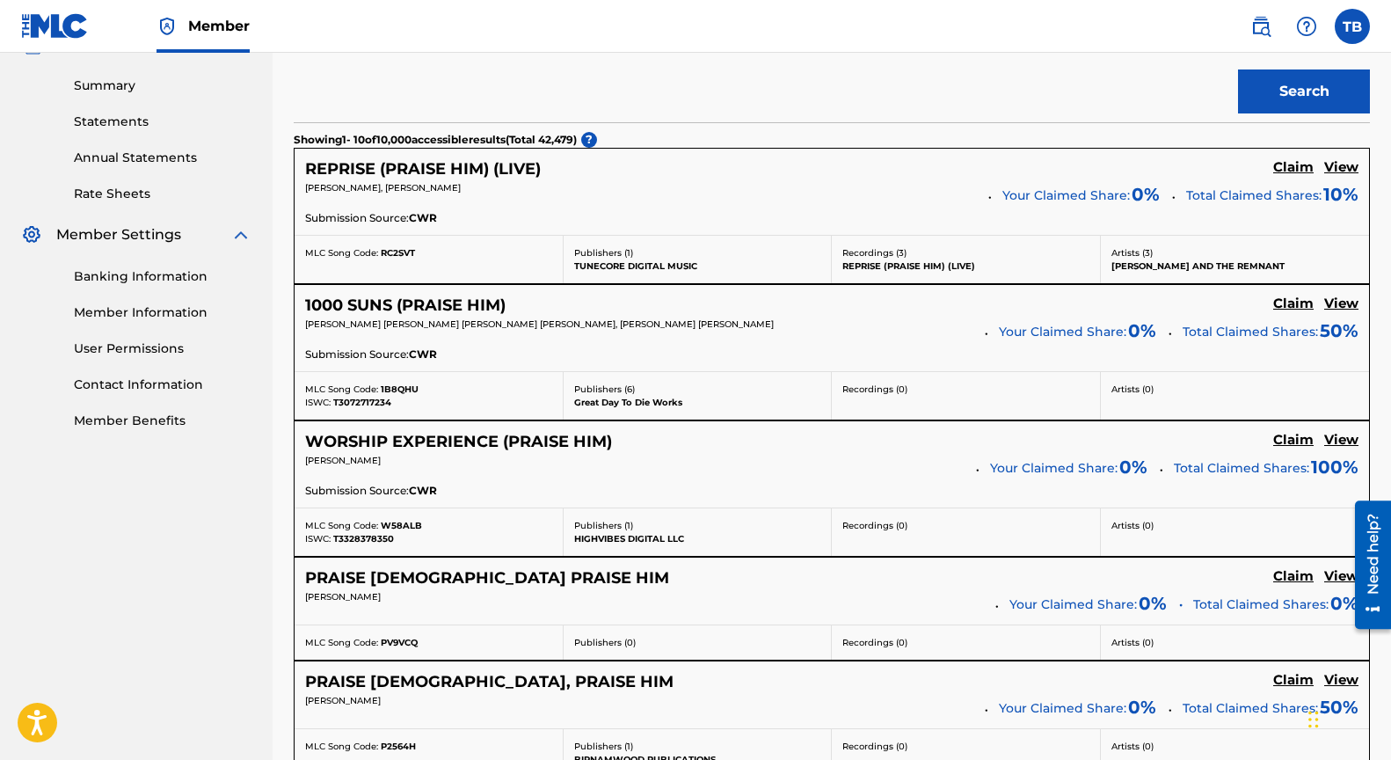
scroll to position [0, 0]
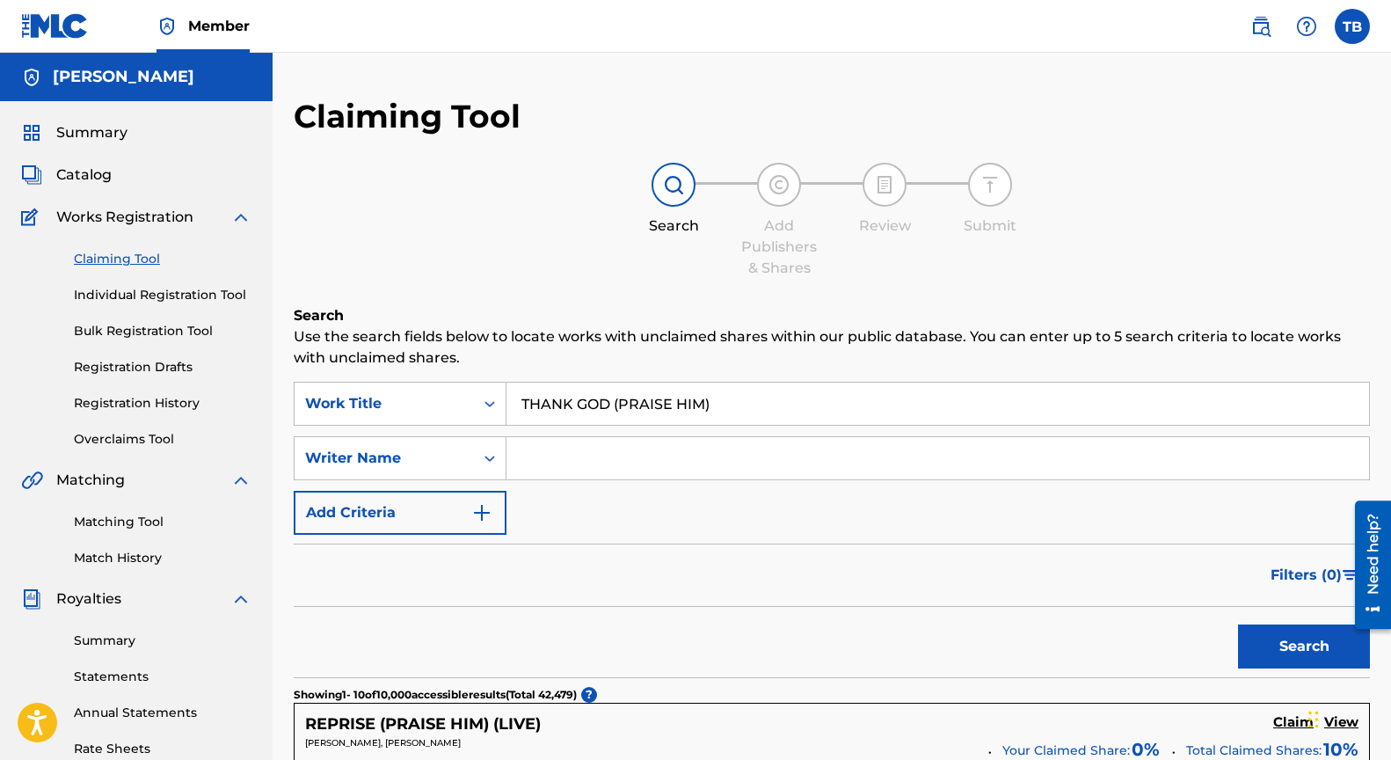
click at [482, 506] on img "Search Form" at bounding box center [481, 512] width 21 height 21
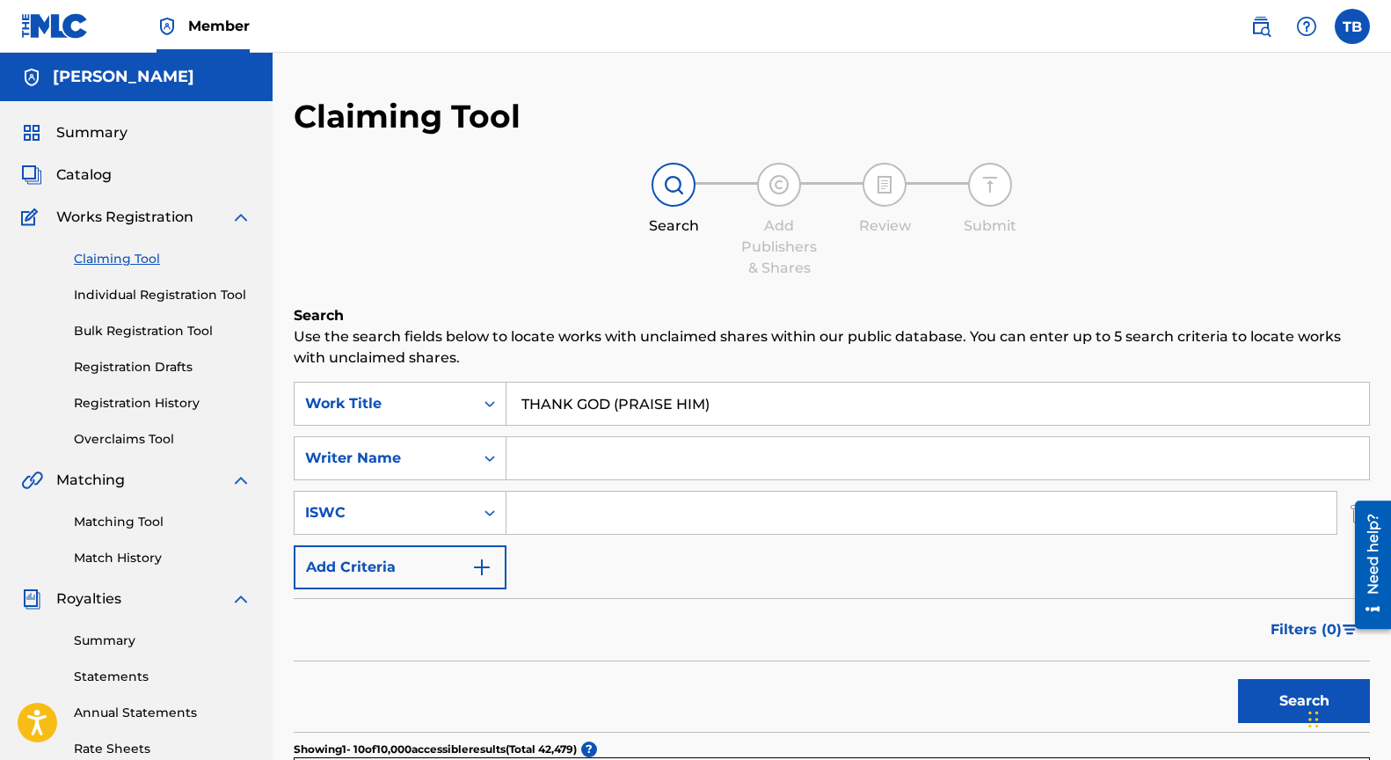
click at [532, 513] on input "Search Form" at bounding box center [921, 513] width 830 height 42
paste input "QZZ782545300"
type input "QZZ782545300"
click at [1284, 695] on button "Search" at bounding box center [1304, 701] width 132 height 44
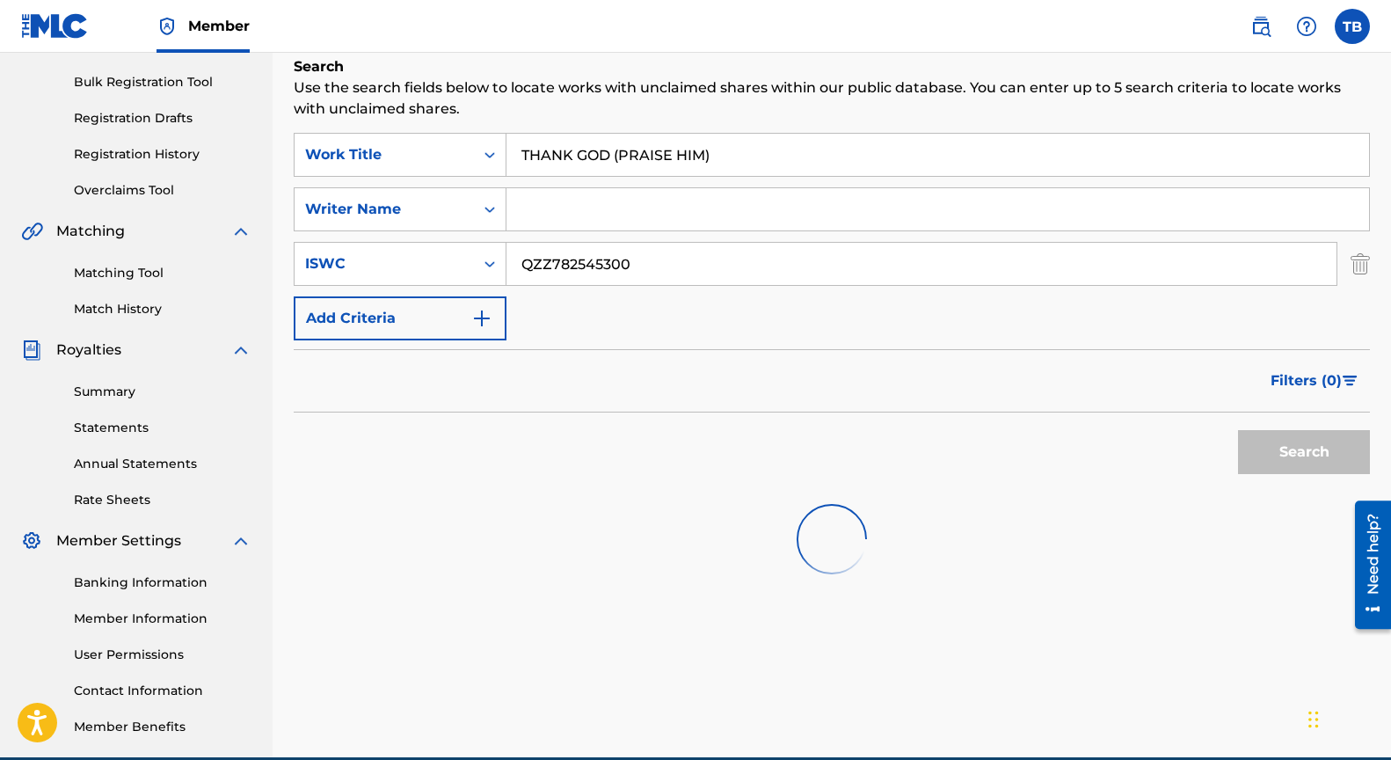
scroll to position [250, 0]
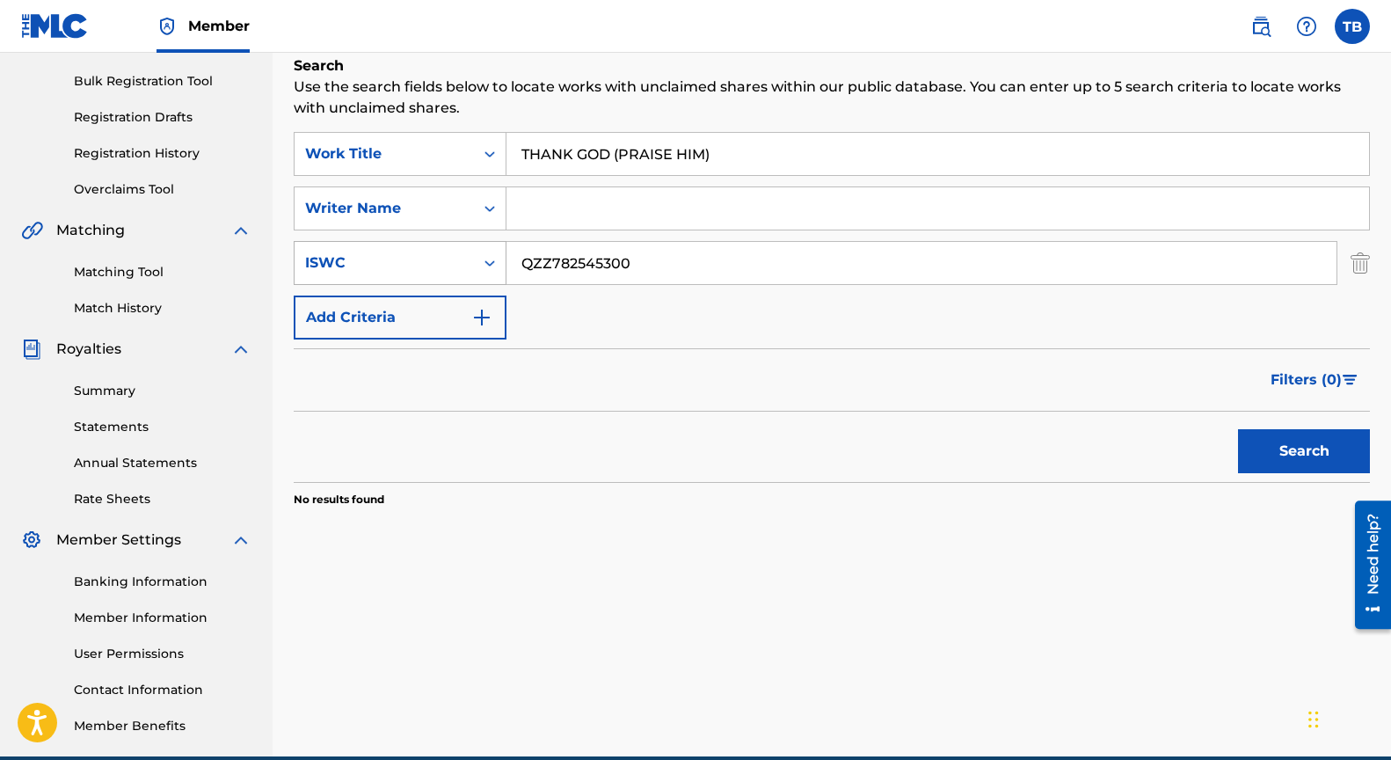
click at [484, 266] on icon "Search Form" at bounding box center [490, 263] width 18 height 18
click at [634, 504] on section "No results found" at bounding box center [832, 494] width 1076 height 25
click at [480, 317] on img "Search Form" at bounding box center [481, 317] width 21 height 21
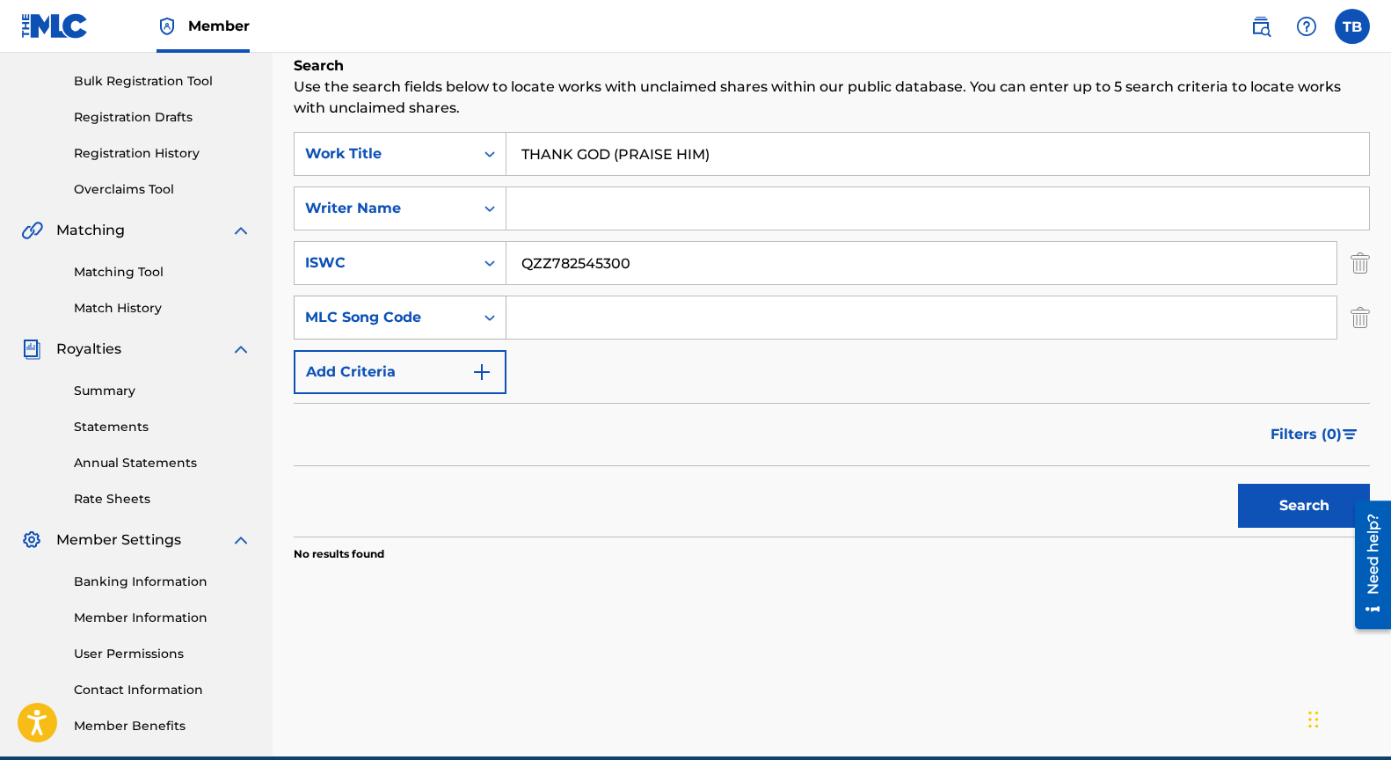
click at [489, 318] on icon "Search Form" at bounding box center [490, 318] width 18 height 18
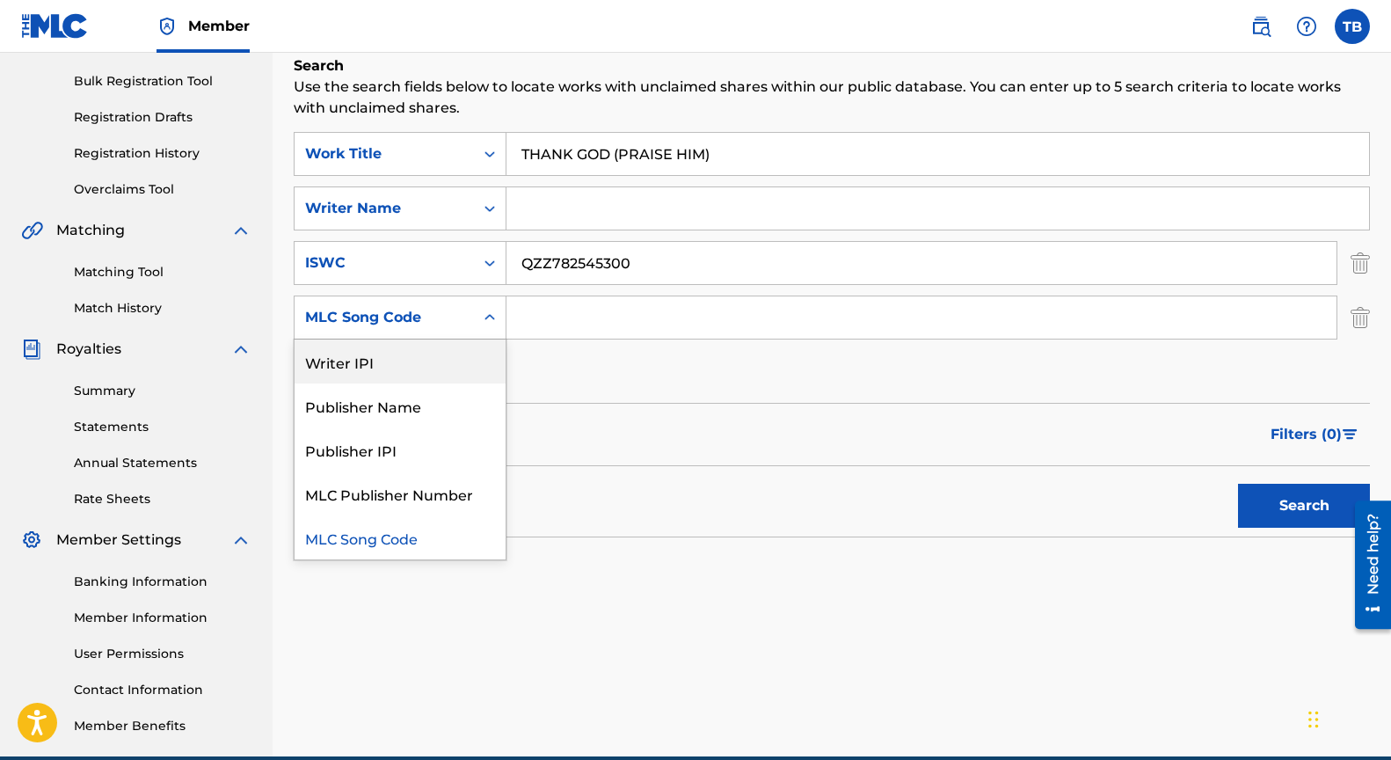
click at [490, 317] on icon "Search Form" at bounding box center [490, 318] width 18 height 18
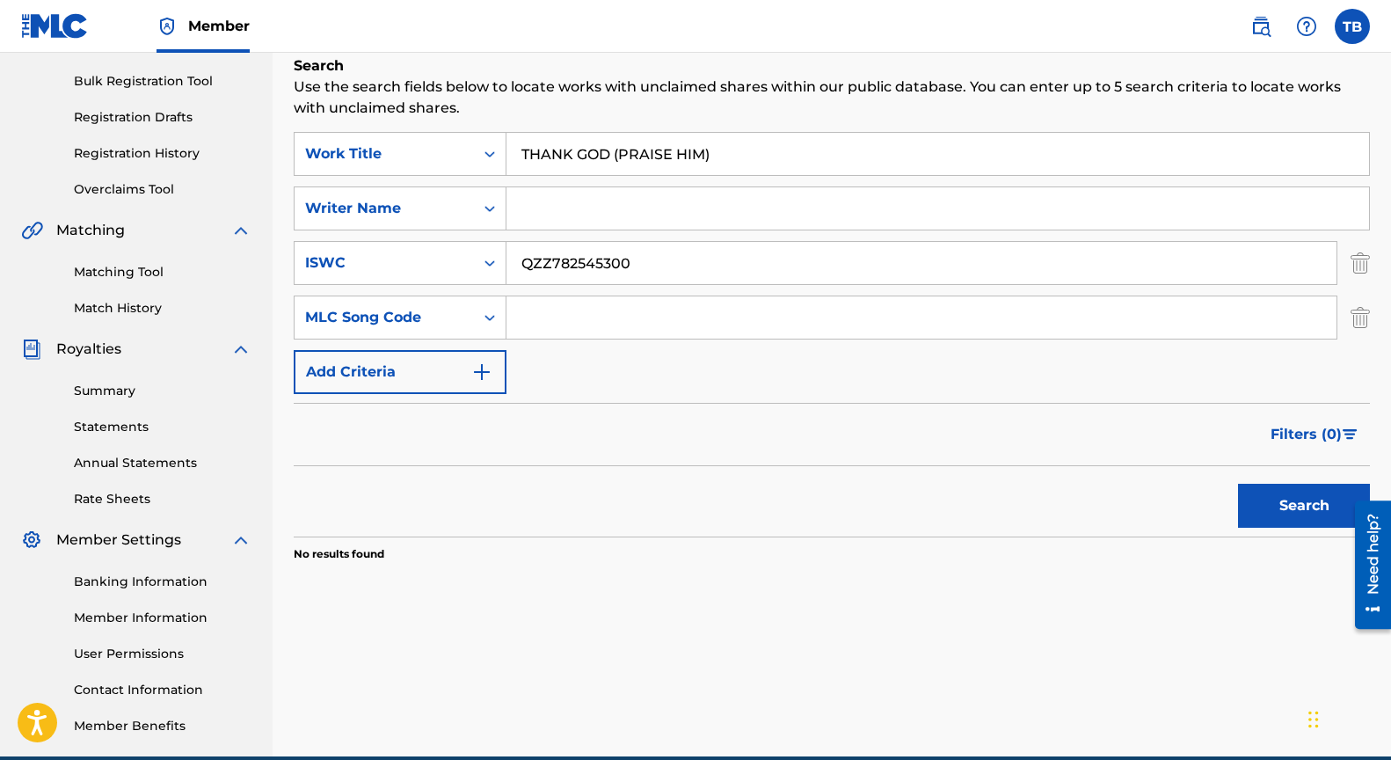
click at [1357, 260] on img "Search Form" at bounding box center [1360, 263] width 19 height 44
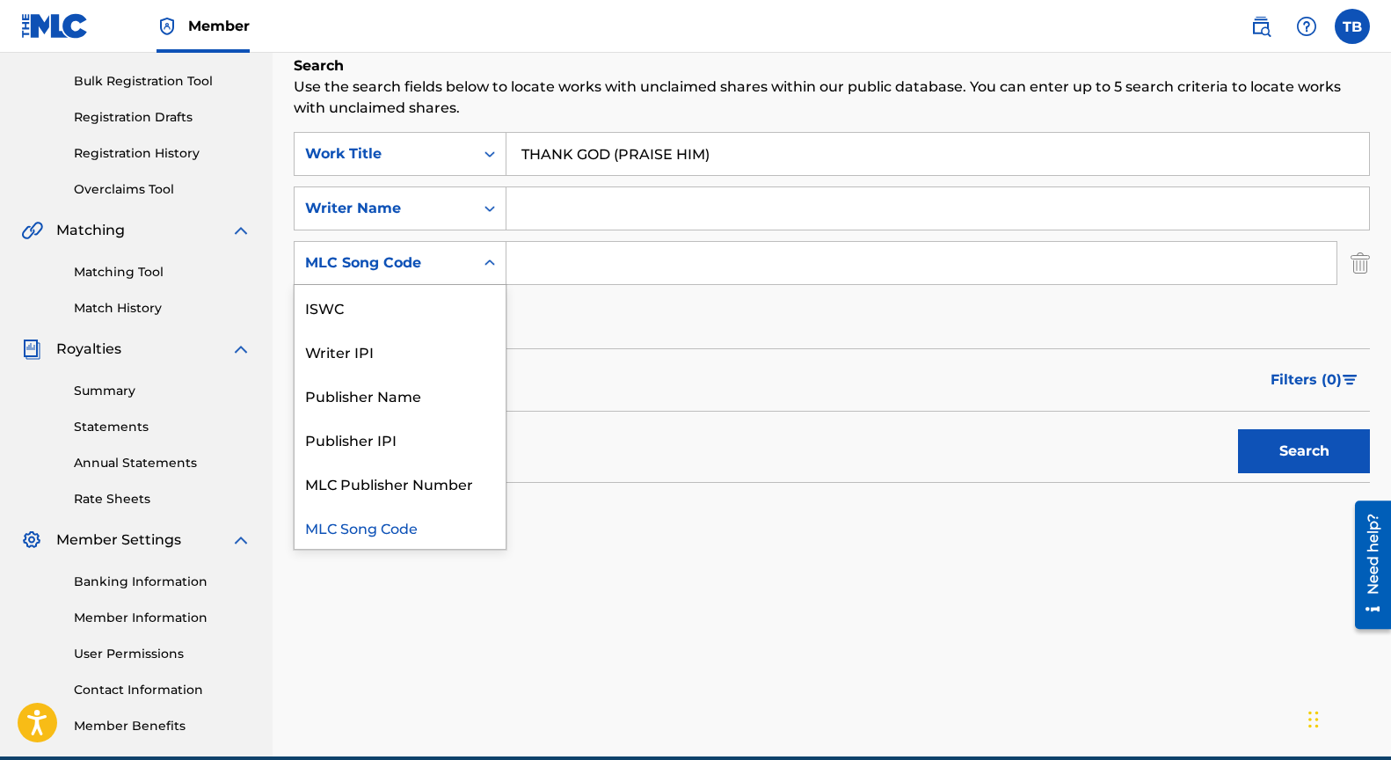
click at [484, 266] on icon "Search Form" at bounding box center [490, 263] width 18 height 18
click at [389, 350] on div "Writer IPI" at bounding box center [400, 351] width 211 height 44
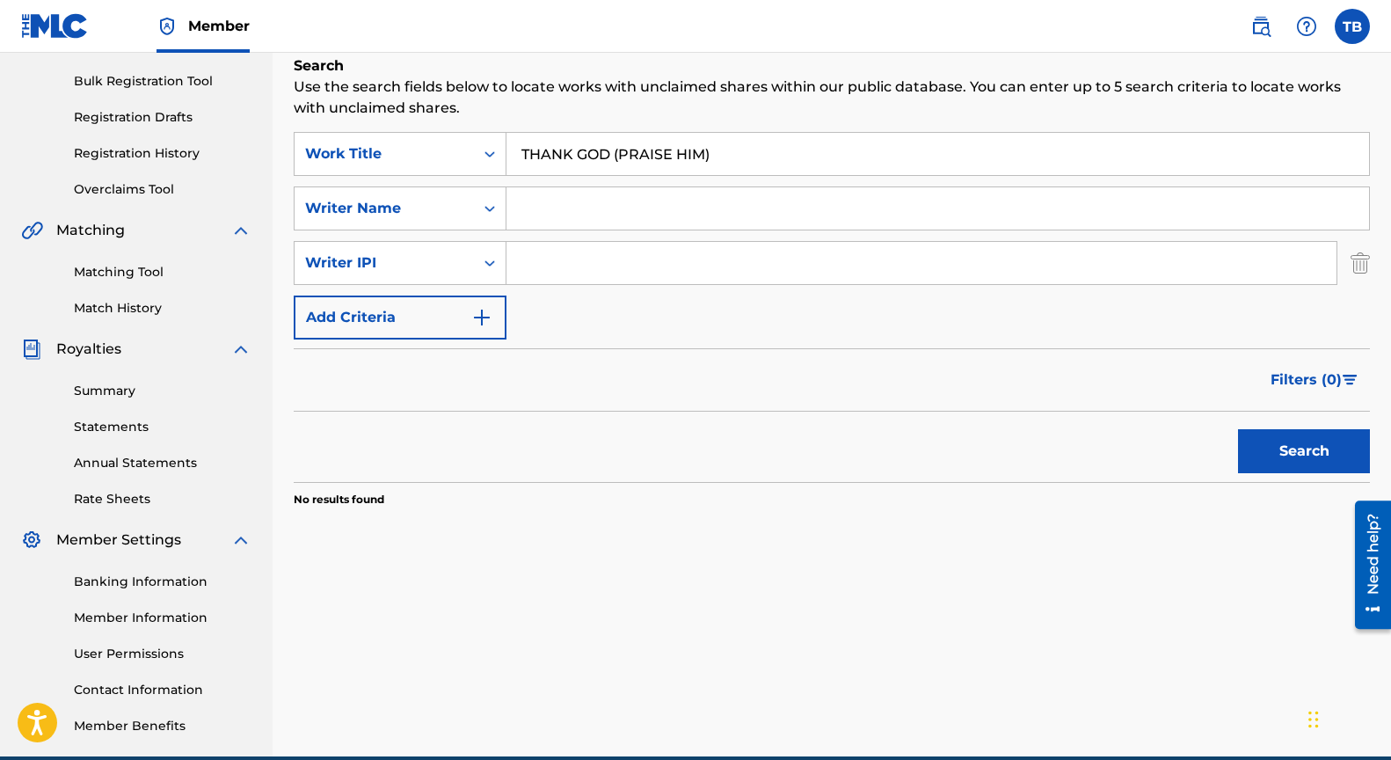
click at [1359, 265] on img "Search Form" at bounding box center [1360, 263] width 19 height 44
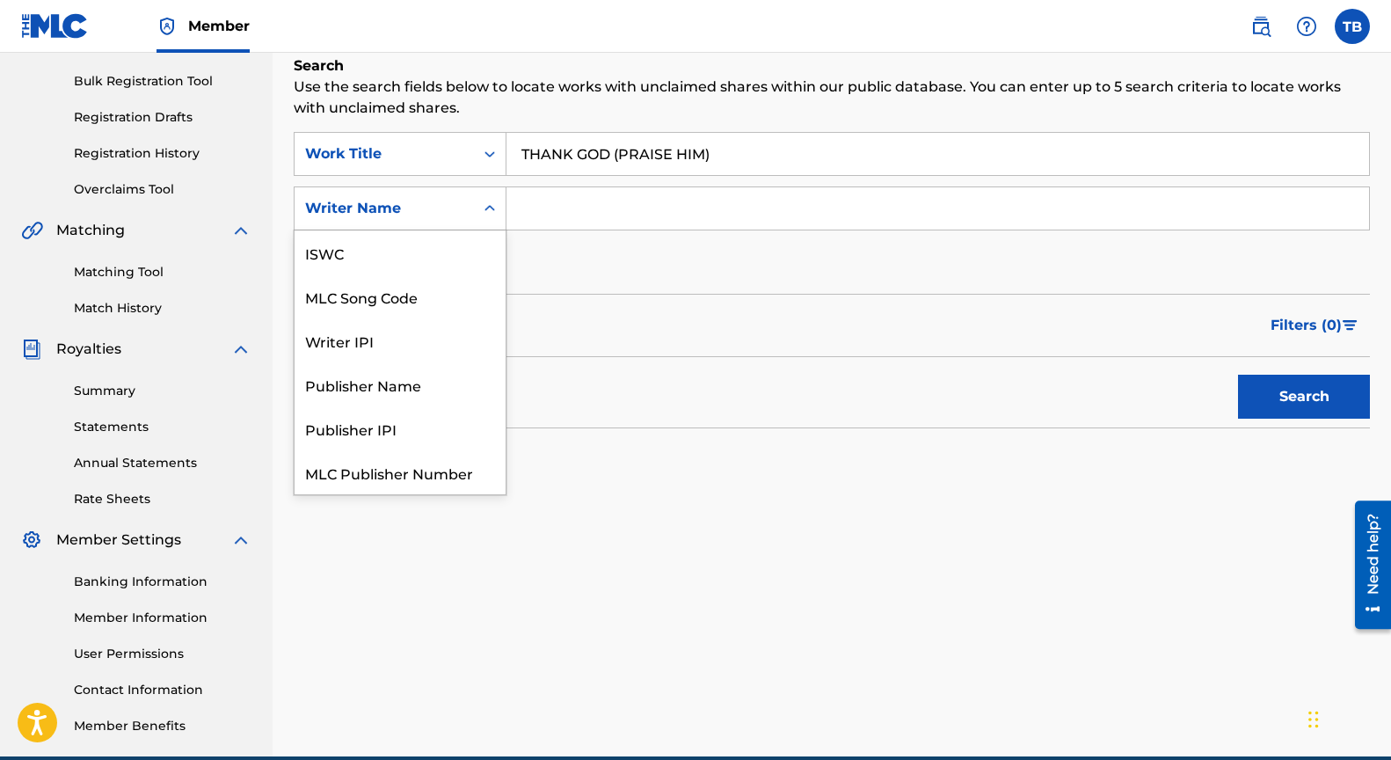
click at [481, 205] on icon "Search Form" at bounding box center [490, 209] width 18 height 18
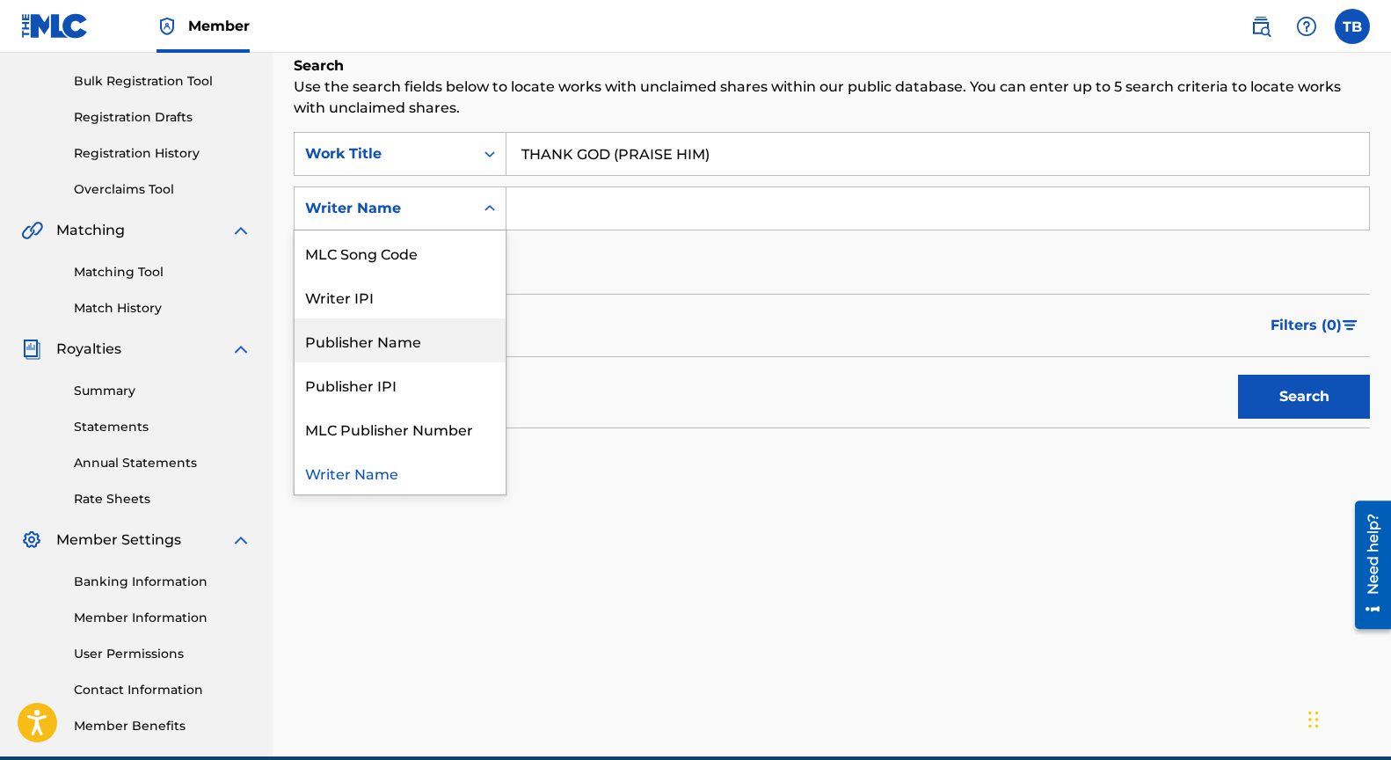
click at [407, 339] on div "Publisher Name" at bounding box center [400, 340] width 211 height 44
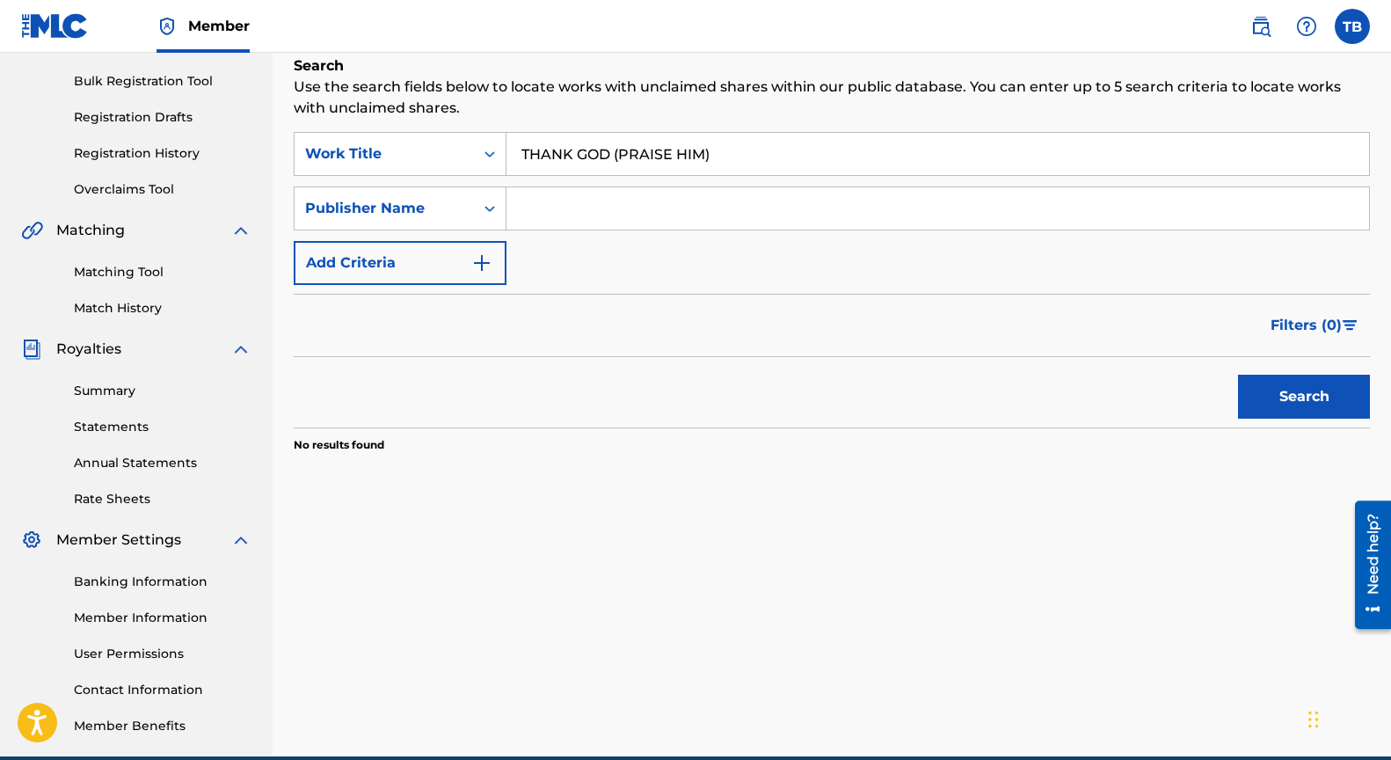
click at [563, 211] on input "Search Form" at bounding box center [937, 208] width 863 height 42
click at [1301, 400] on button "Search" at bounding box center [1304, 397] width 132 height 44
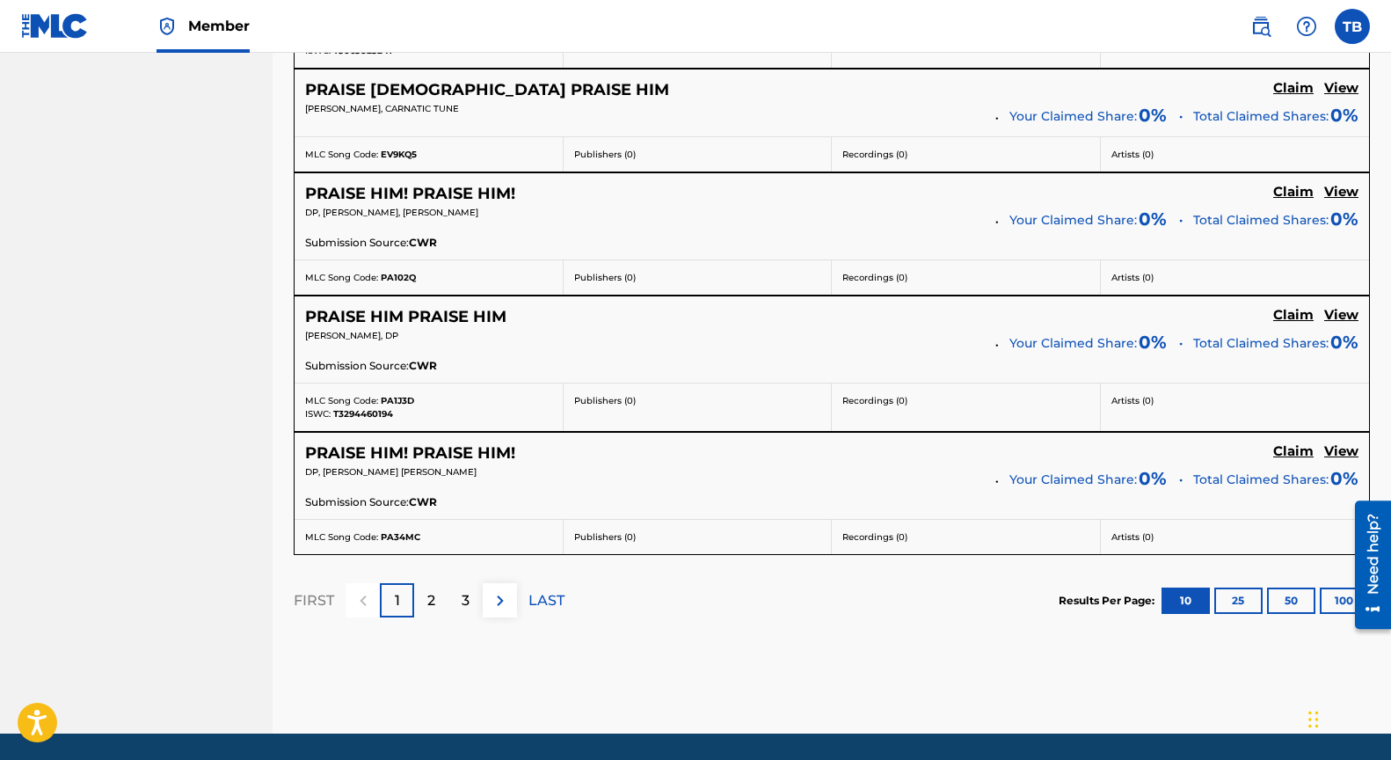
scroll to position [1438, 0]
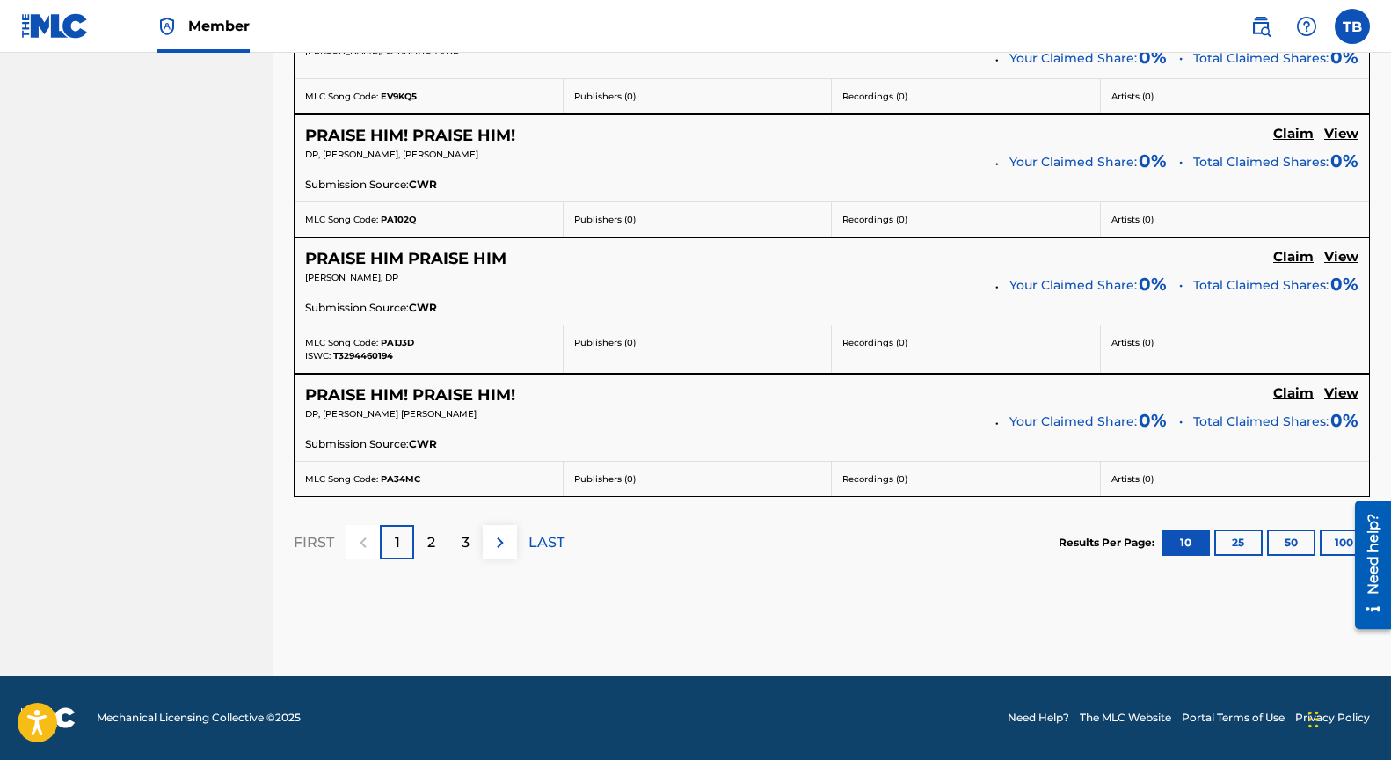
click at [537, 535] on p "LAST" at bounding box center [546, 542] width 36 height 21
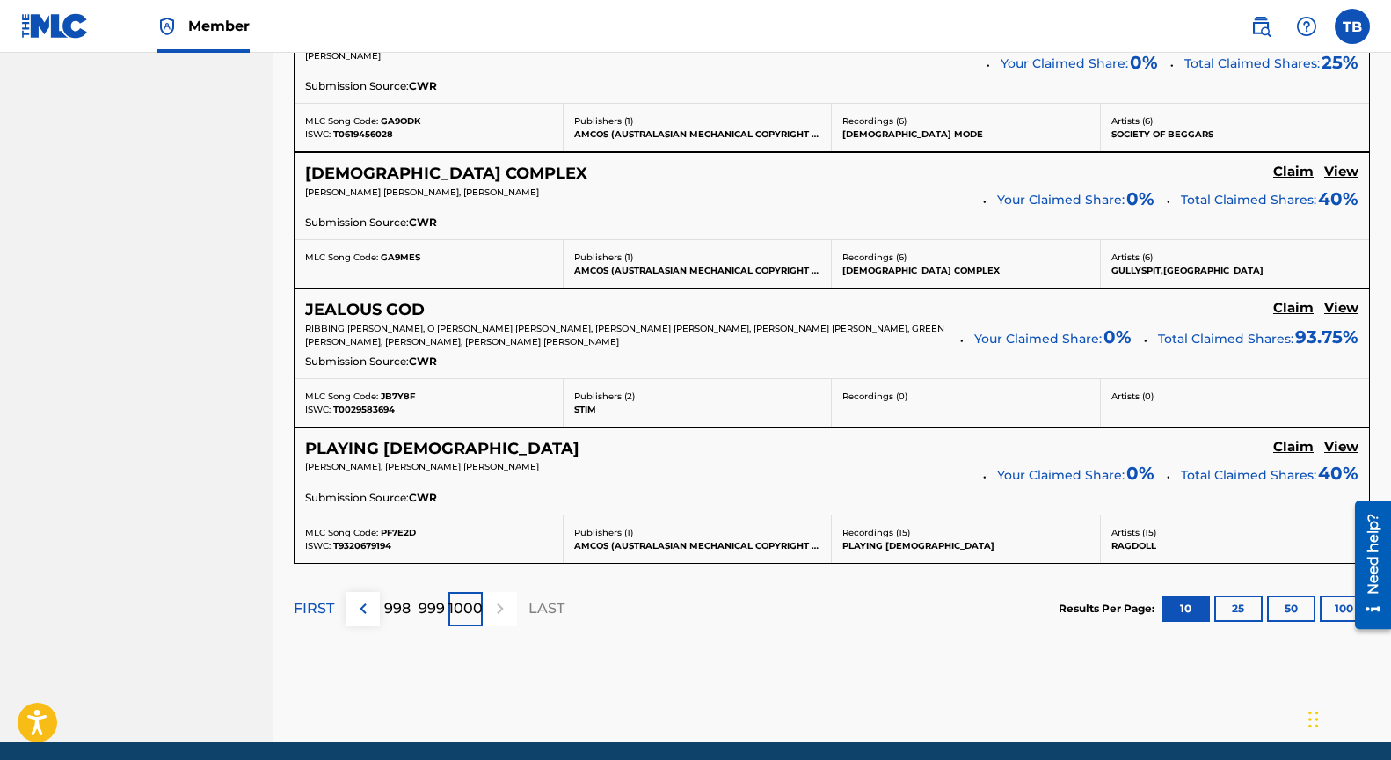
scroll to position [1508, 0]
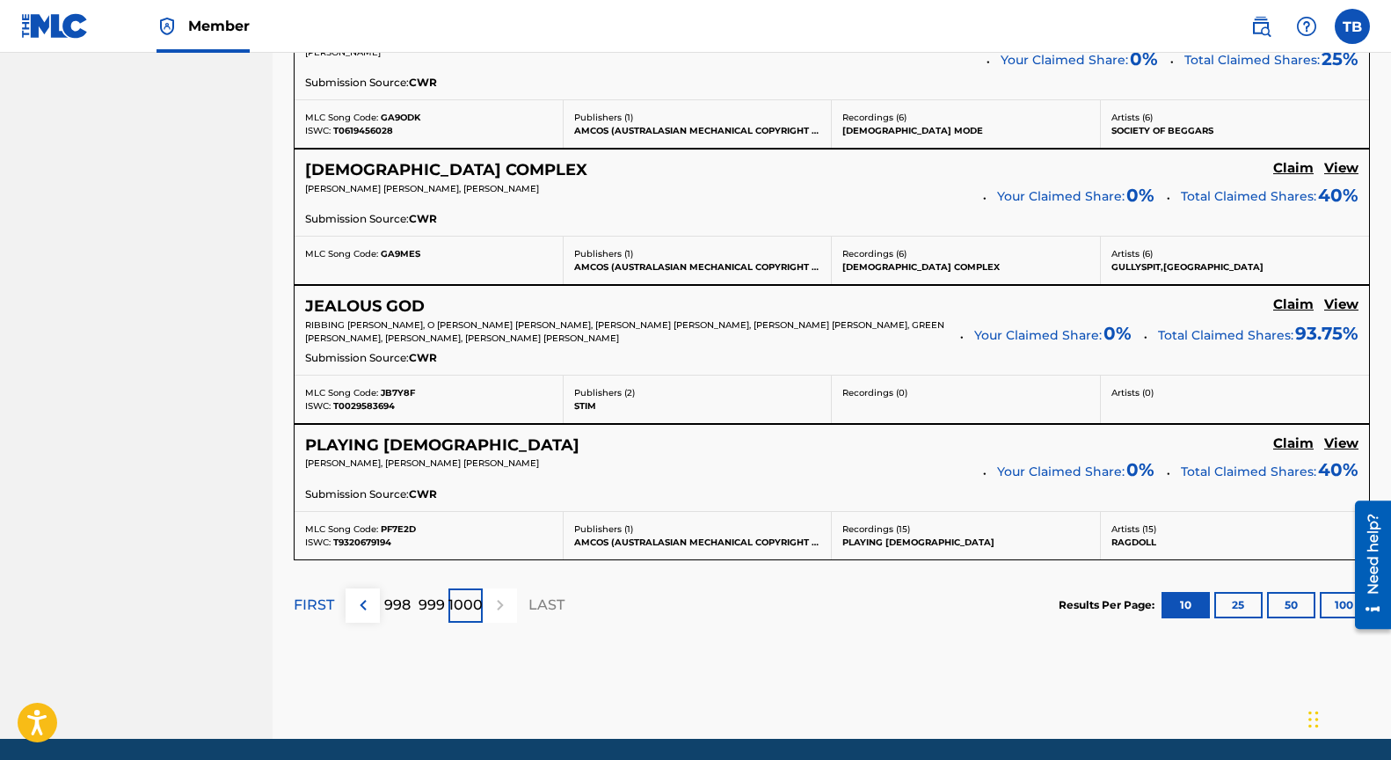
click at [317, 608] on p "FIRST" at bounding box center [314, 604] width 40 height 21
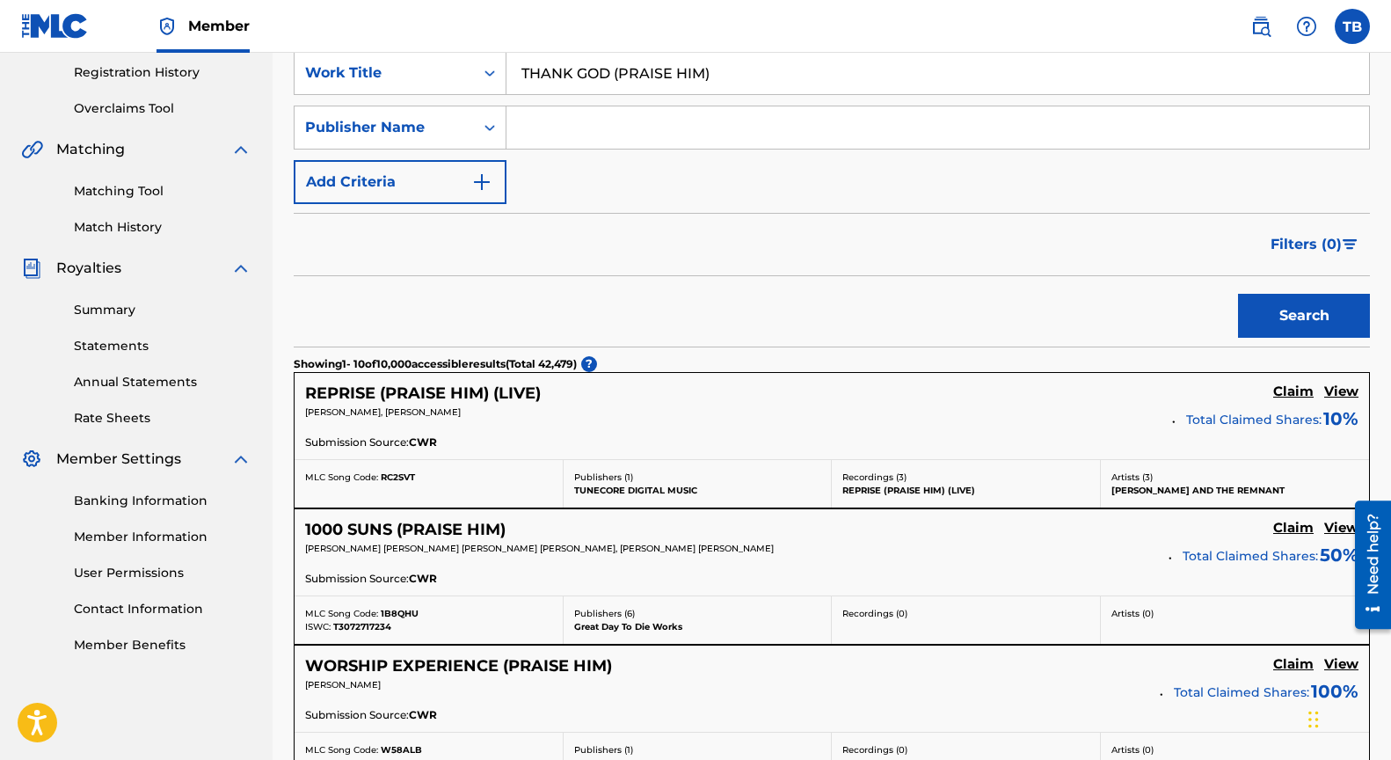
scroll to position [1438, 0]
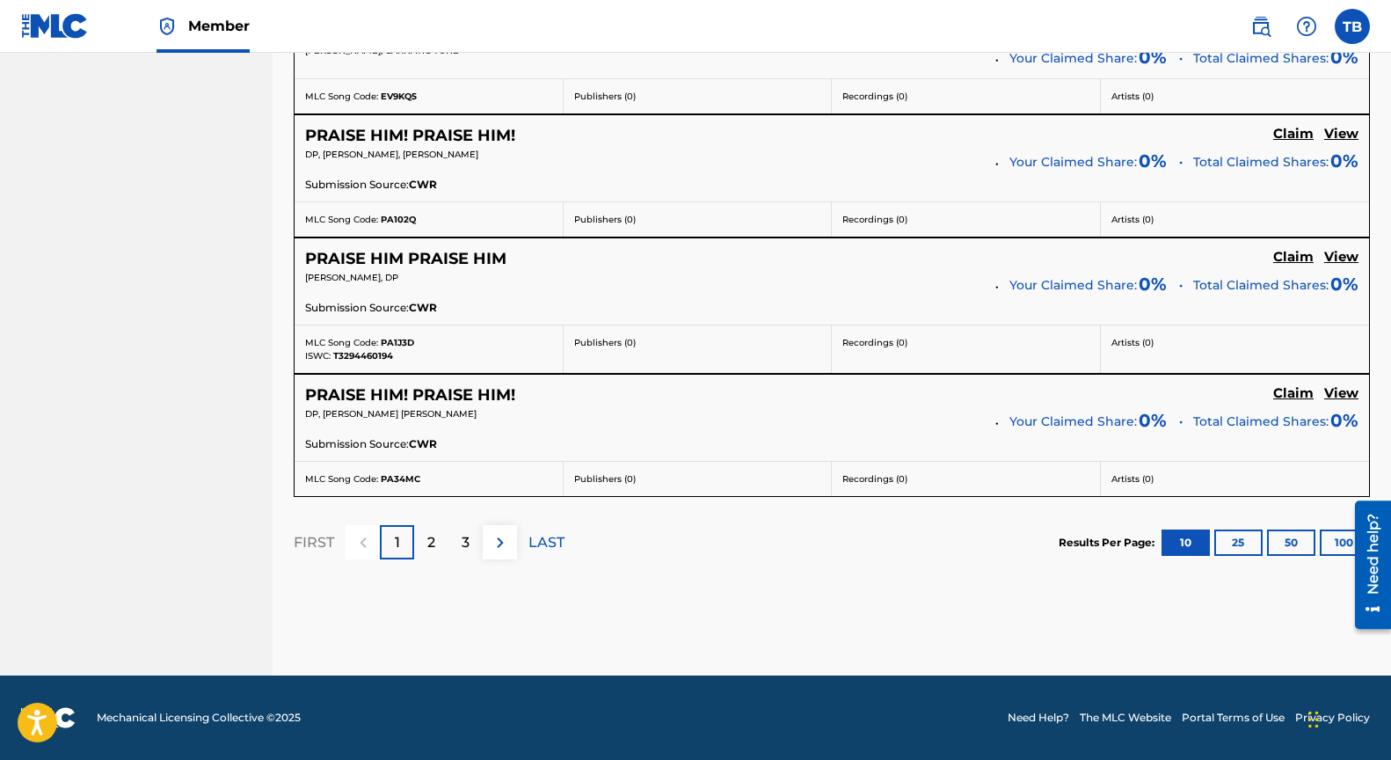
click at [503, 541] on img at bounding box center [500, 542] width 21 height 21
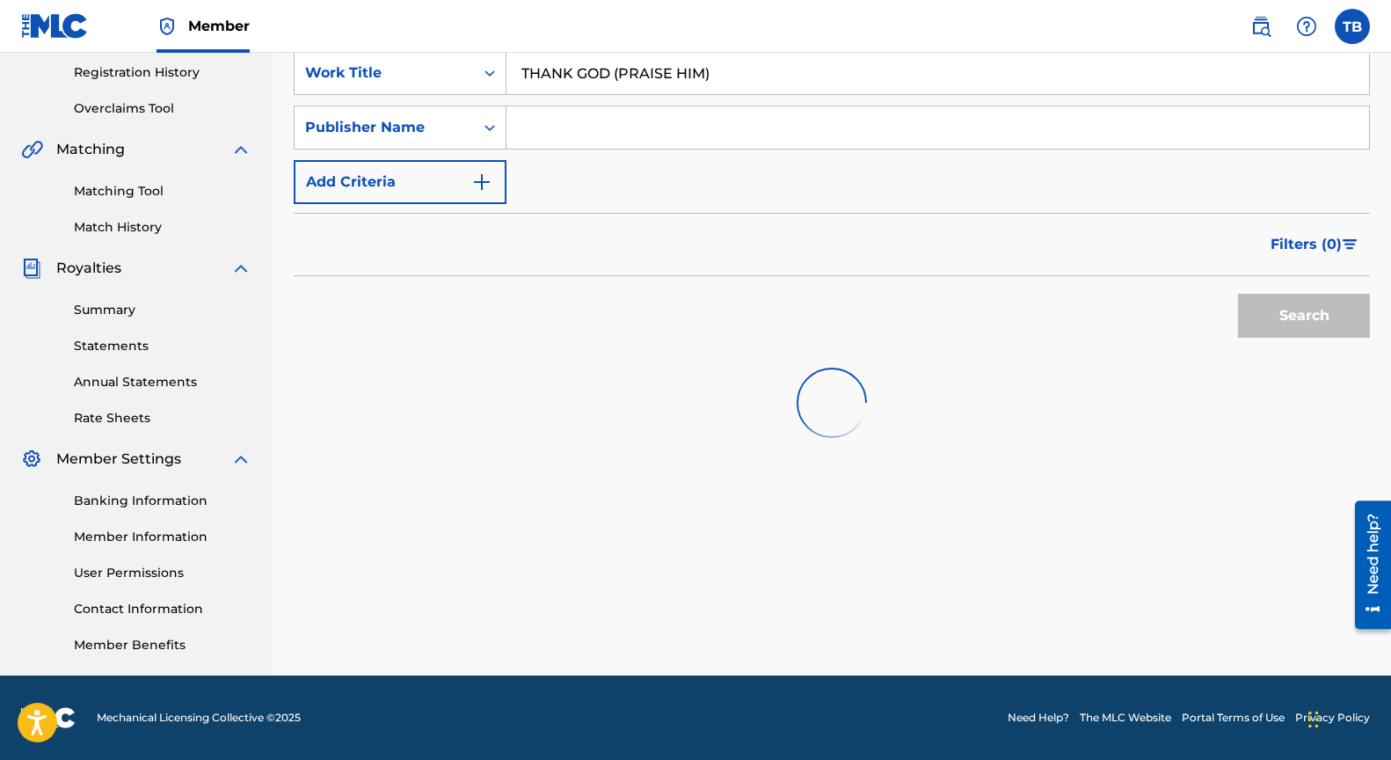
scroll to position [1329, 0]
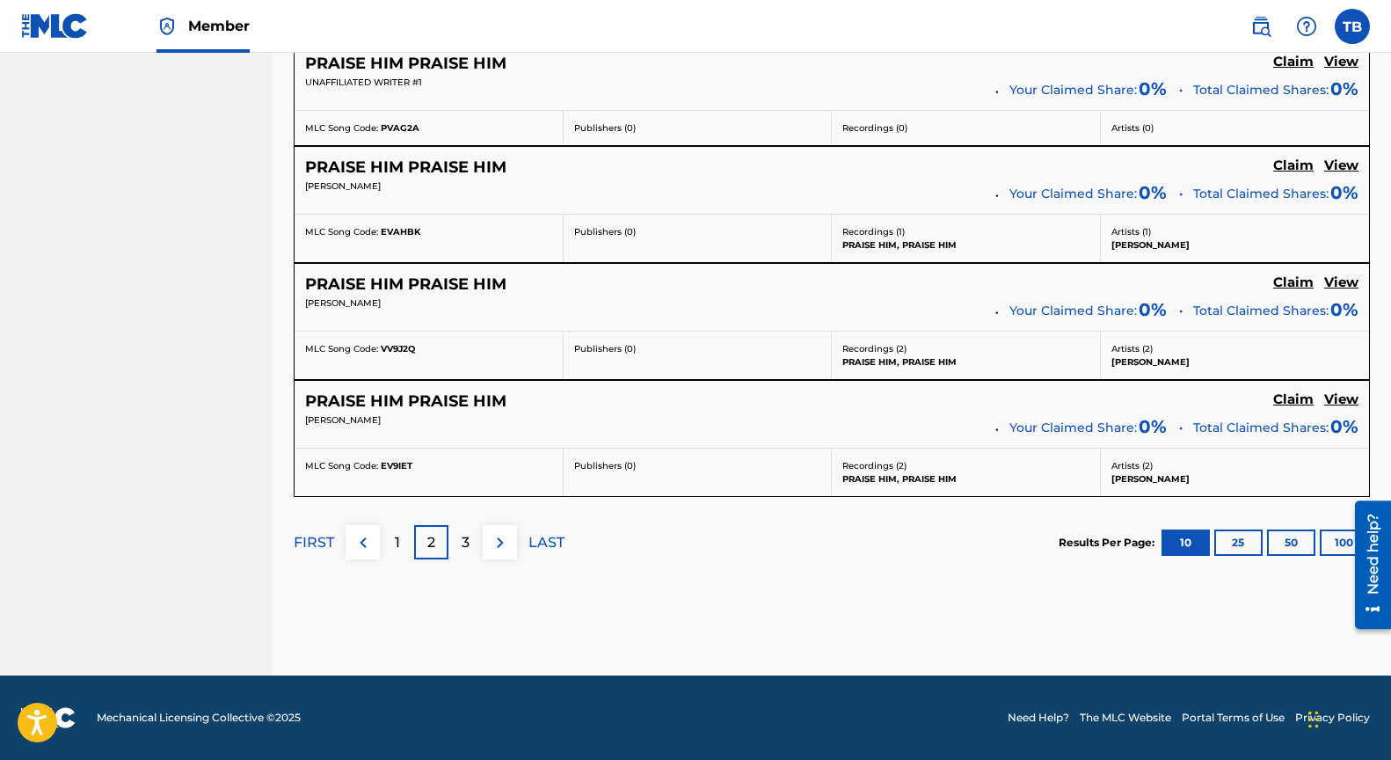
click at [509, 538] on img at bounding box center [500, 542] width 21 height 21
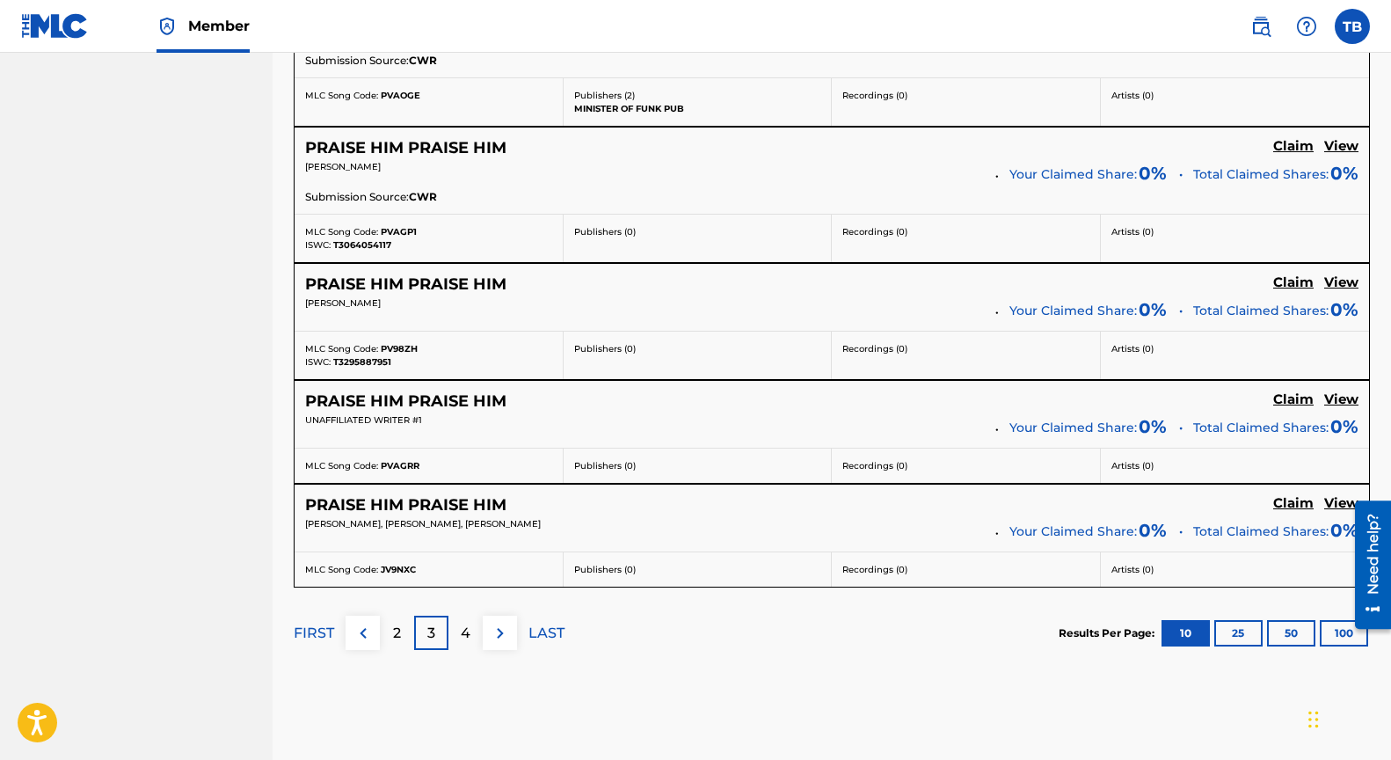
click at [496, 635] on img at bounding box center [500, 633] width 21 height 21
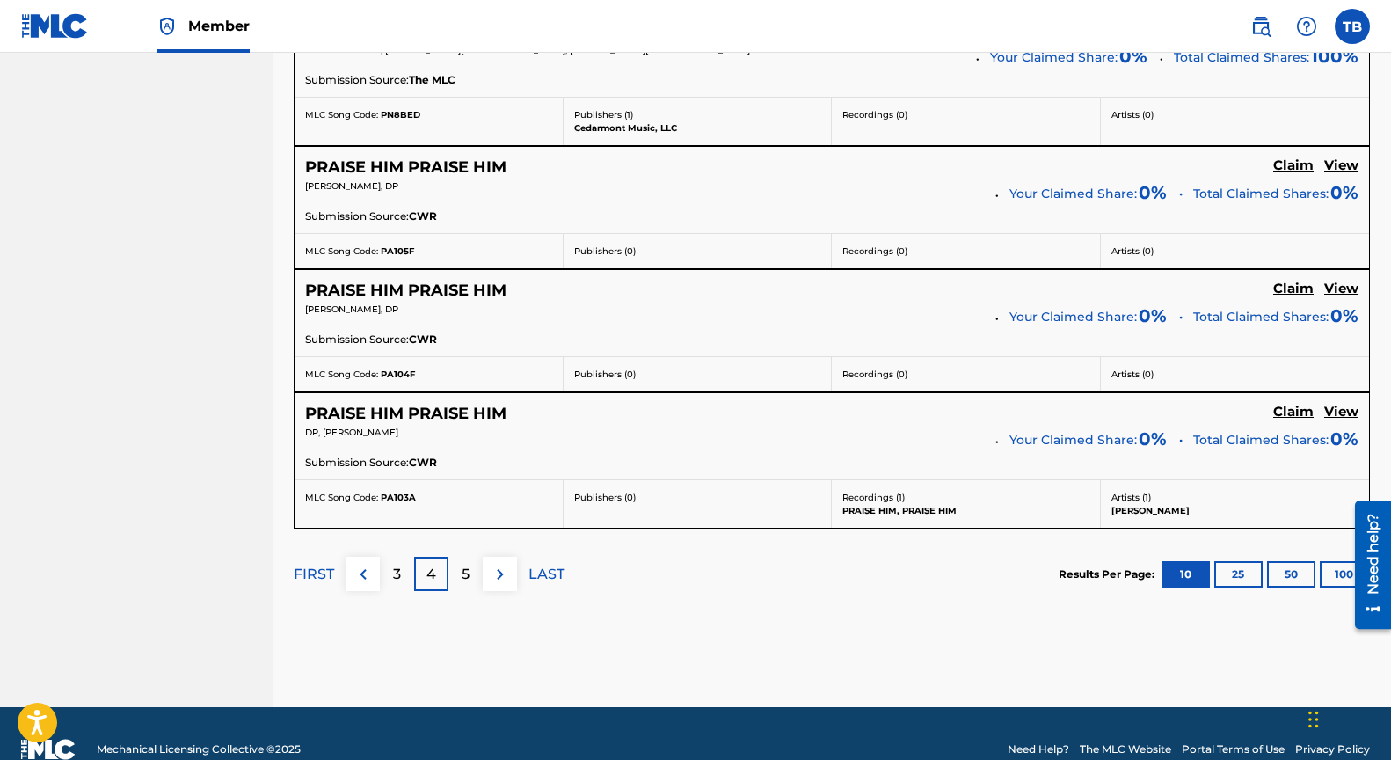
click at [497, 569] on img at bounding box center [500, 574] width 21 height 21
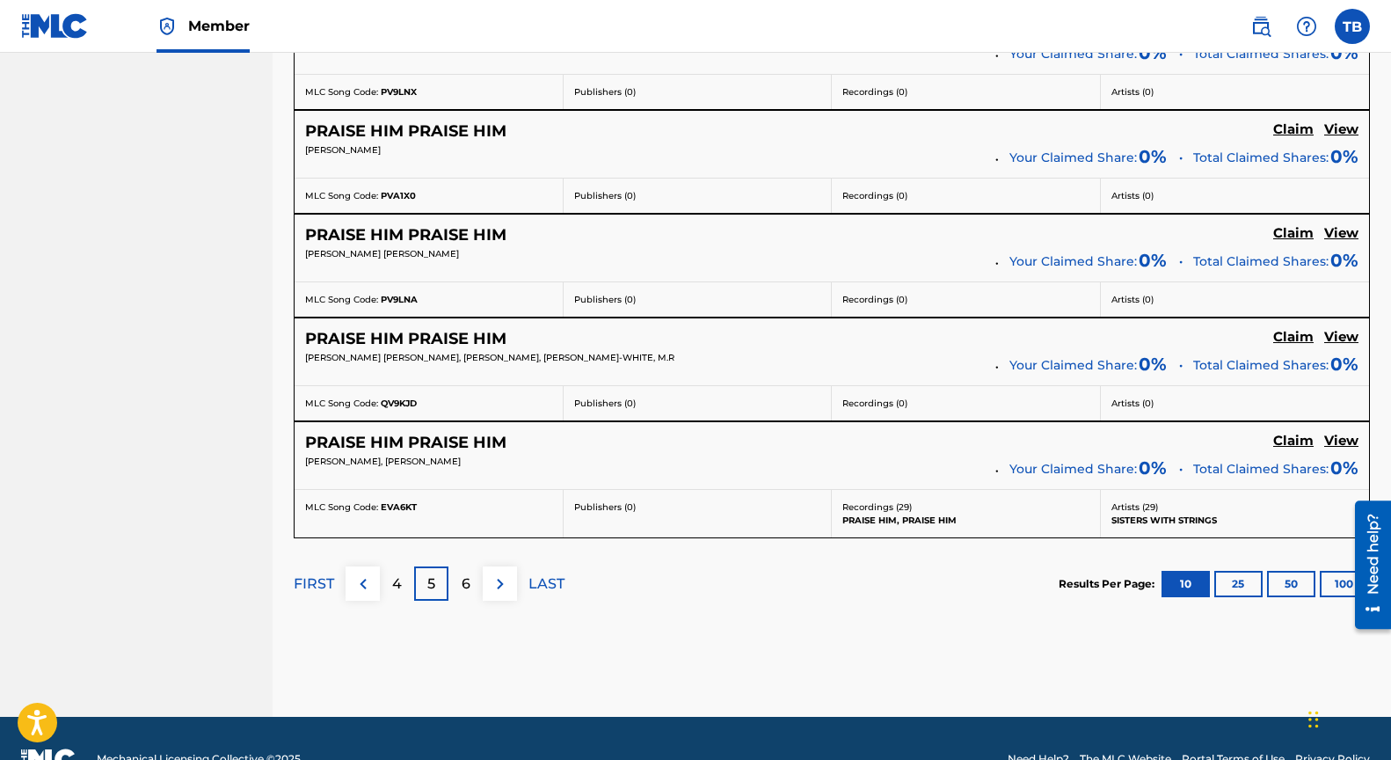
scroll to position [1285, 0]
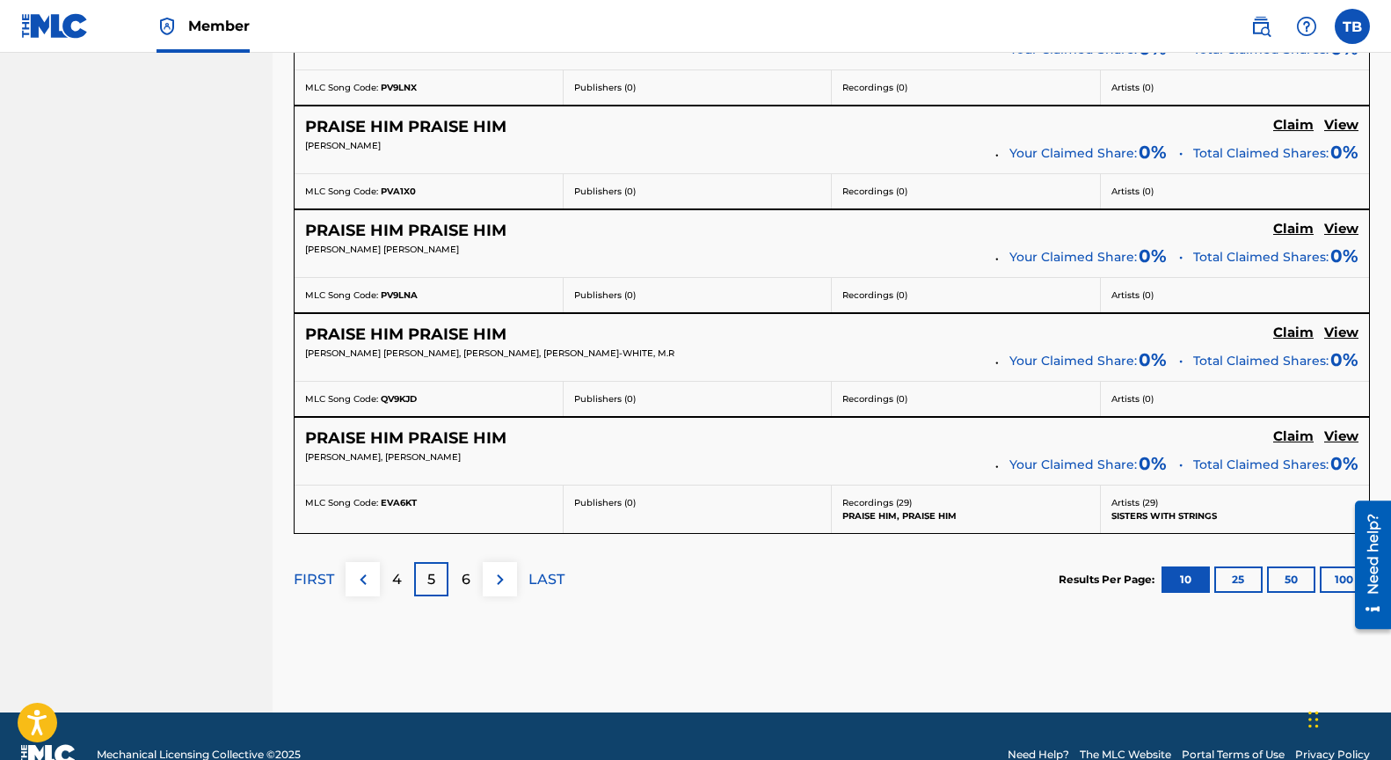
click at [505, 574] on img at bounding box center [500, 579] width 21 height 21
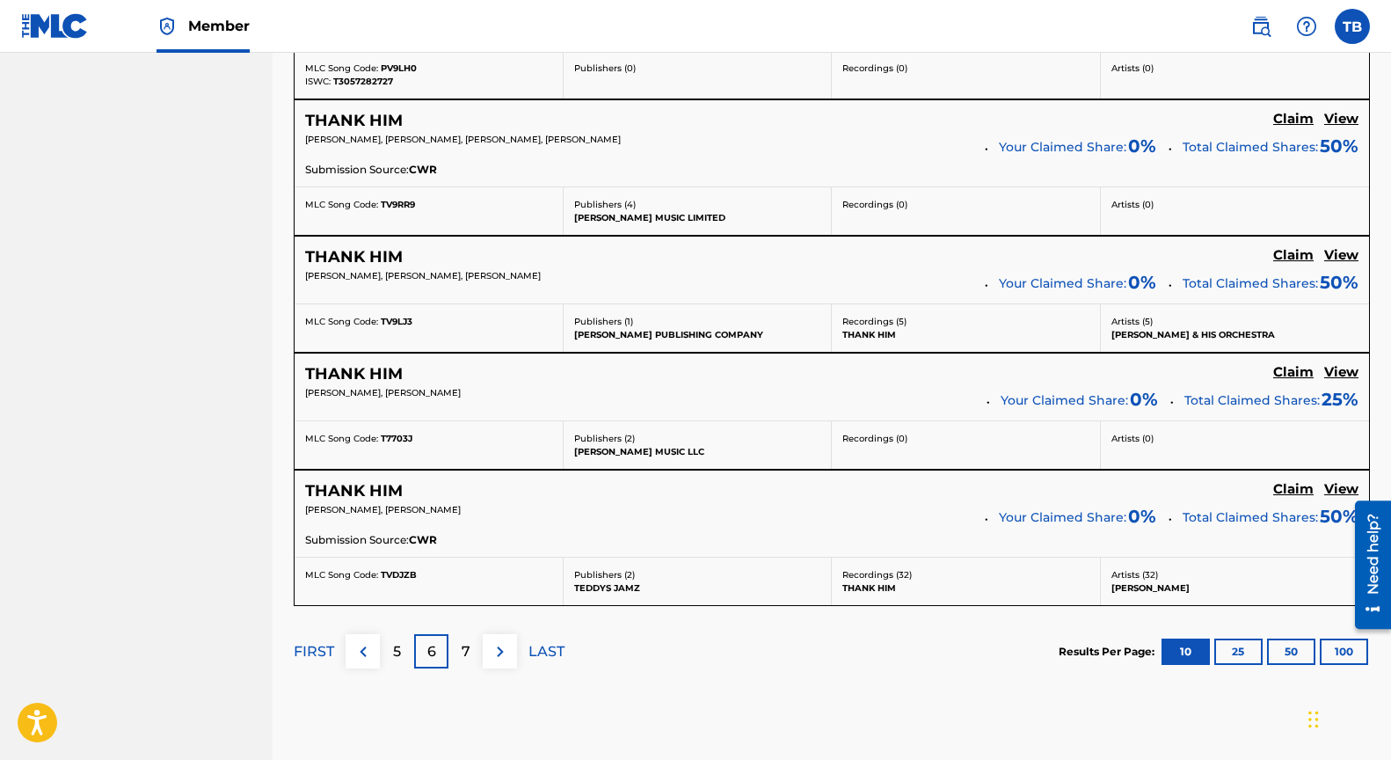
click at [499, 651] on img at bounding box center [500, 651] width 21 height 21
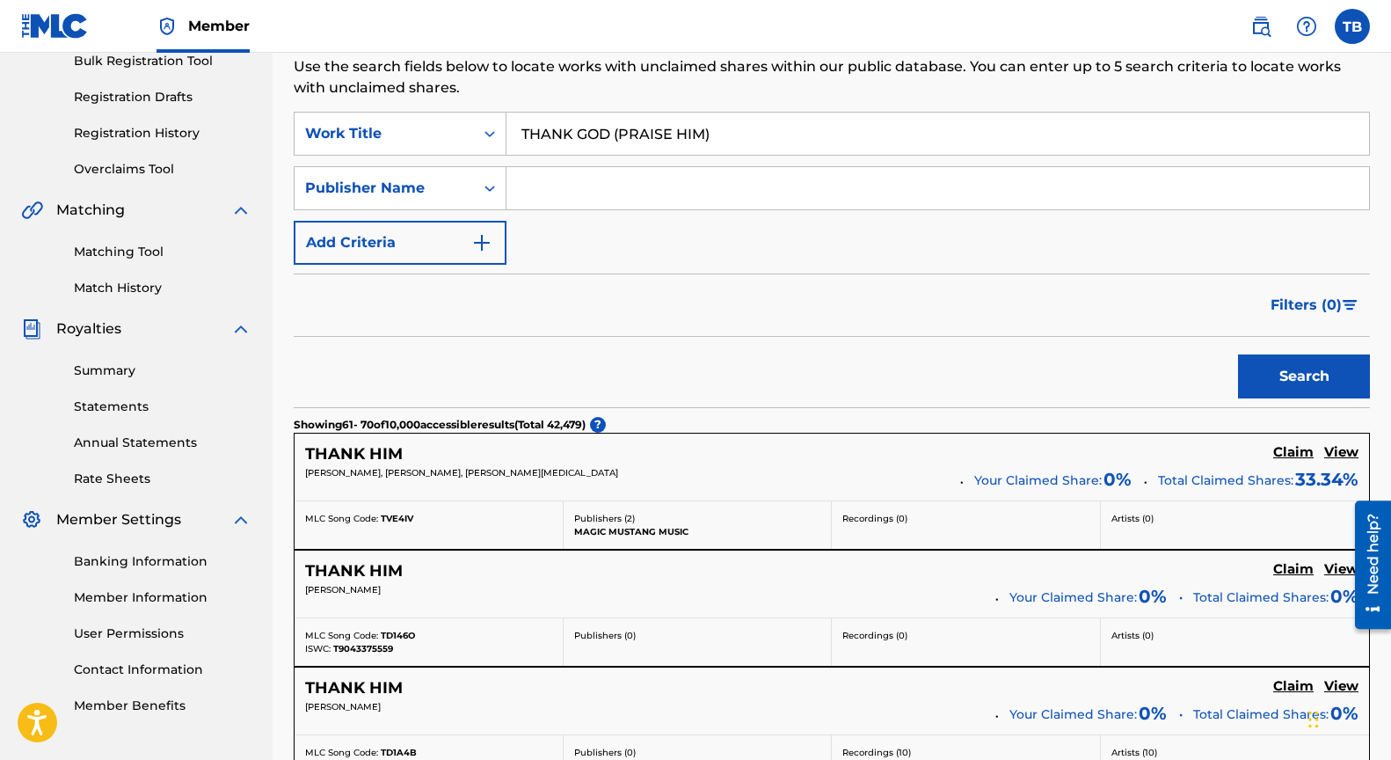
scroll to position [0, 0]
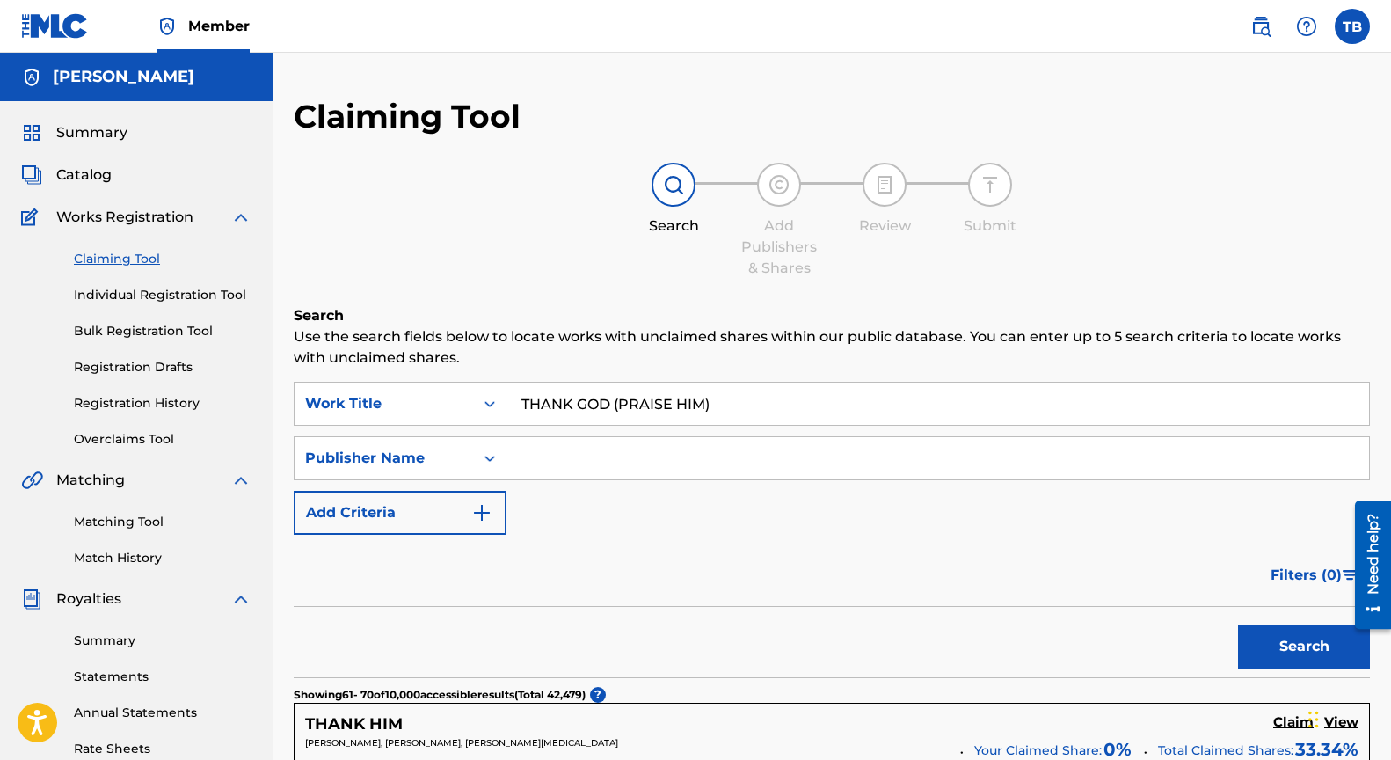
click at [713, 403] on input "THANK GOD (PRAISE HIM)" at bounding box center [937, 403] width 863 height 42
type input "THANK [DEMOGRAPHIC_DATA] PRAISE HIM"
